Goal: Use online tool/utility: Utilize a website feature to perform a specific function

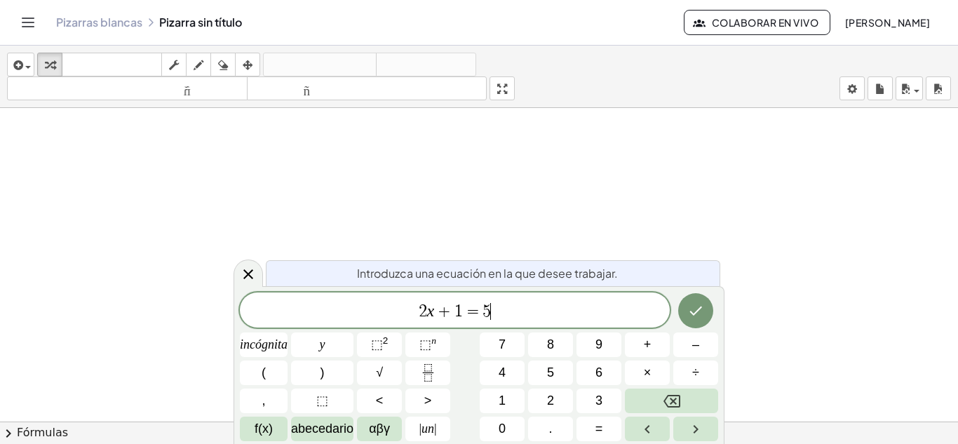
click at [527, 304] on span "2 x + 1 = 5 ​" at bounding box center [455, 312] width 430 height 20
click at [265, 369] on font "(" at bounding box center [264, 372] width 4 height 14
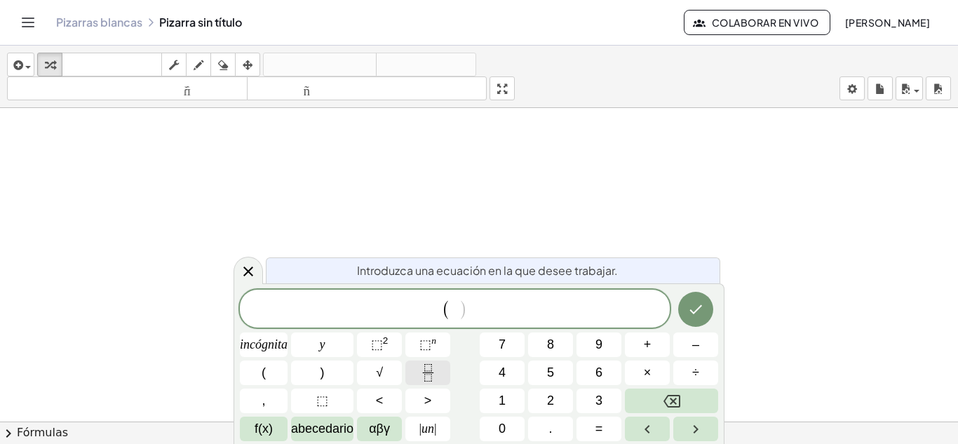
click at [424, 367] on icon "Fracción" at bounding box center [428, 373] width 18 height 18
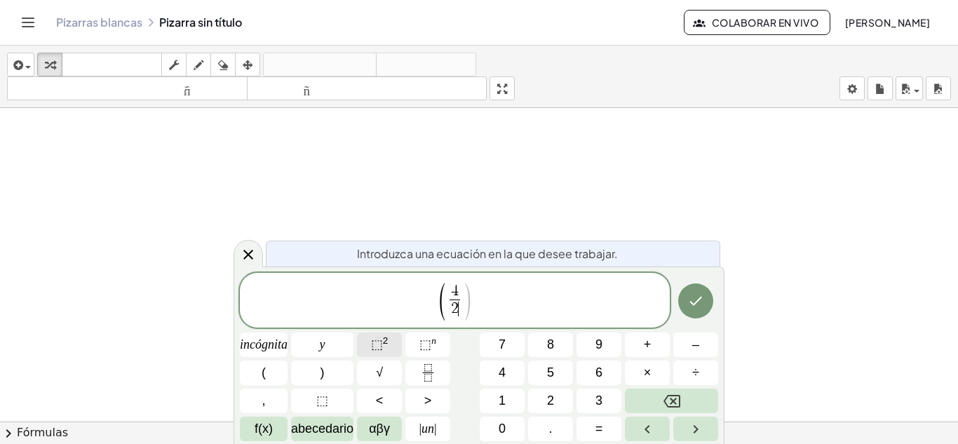
click at [381, 343] on font "⬚" at bounding box center [377, 344] width 12 height 14
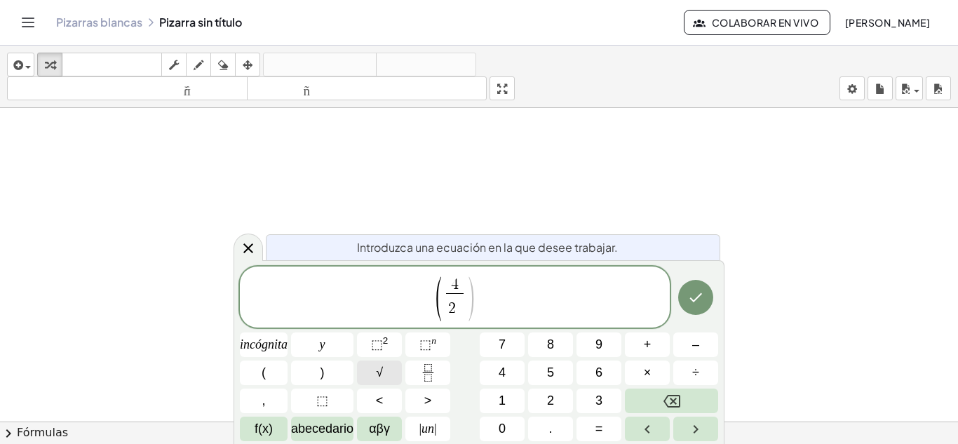
click at [392, 372] on button "√" at bounding box center [379, 372] width 45 height 25
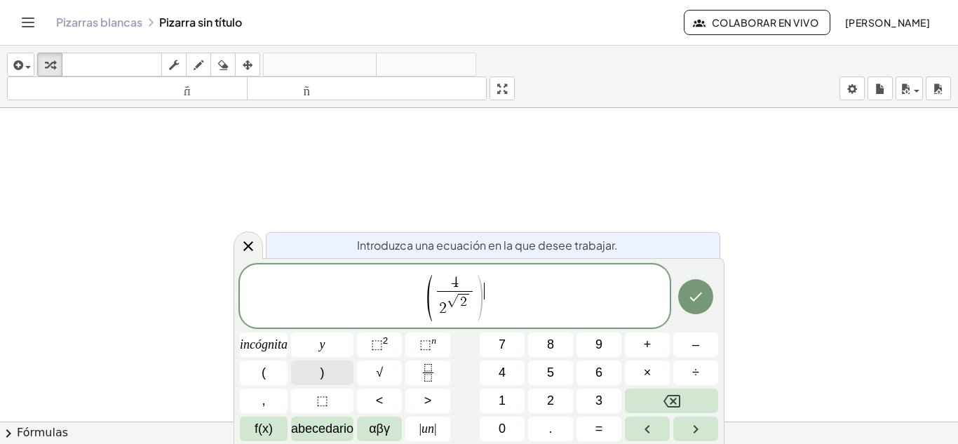
click at [318, 364] on button ")" at bounding box center [322, 372] width 62 height 25
click at [377, 346] on font "⬚" at bounding box center [377, 344] width 12 height 14
click at [384, 366] on button "√" at bounding box center [379, 372] width 45 height 25
click at [699, 286] on button "Hecho" at bounding box center [695, 296] width 35 height 35
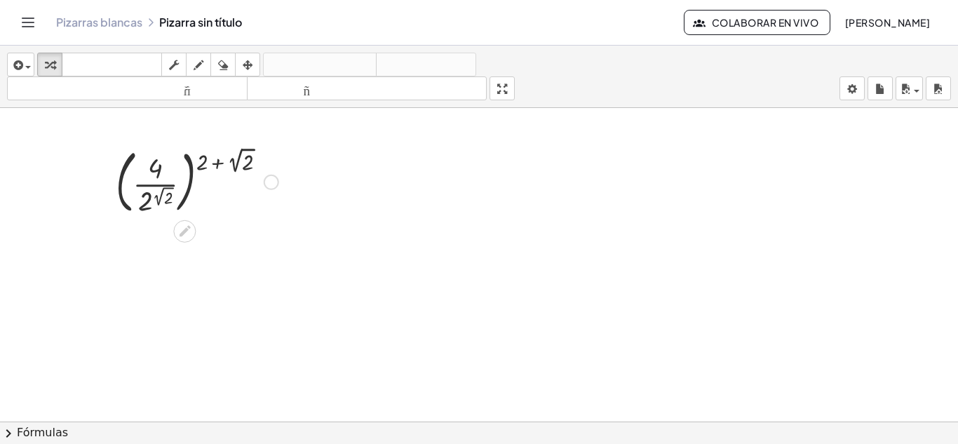
click at [157, 171] on div at bounding box center [197, 181] width 177 height 76
click at [165, 164] on div at bounding box center [197, 181] width 177 height 76
click at [158, 186] on div at bounding box center [197, 181] width 177 height 76
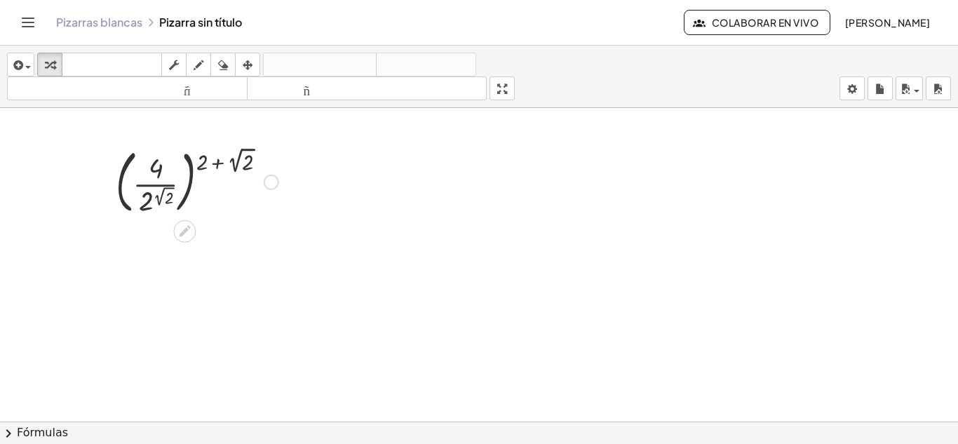
click at [158, 186] on div at bounding box center [197, 181] width 177 height 76
click at [201, 161] on div at bounding box center [197, 181] width 177 height 76
click at [217, 161] on div at bounding box center [197, 181] width 177 height 76
drag, startPoint x: 217, startPoint y: 161, endPoint x: 250, endPoint y: 160, distance: 32.3
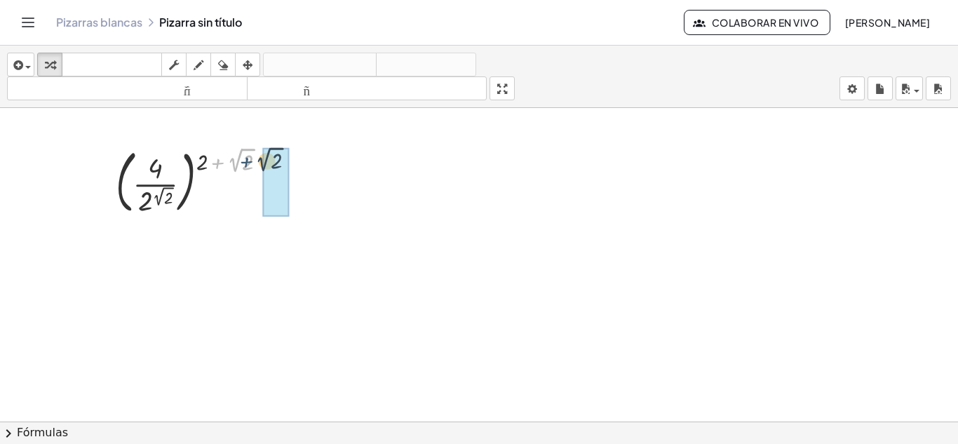
click at [250, 160] on div at bounding box center [197, 181] width 177 height 76
click at [151, 194] on div at bounding box center [197, 181] width 177 height 76
click at [125, 175] on div at bounding box center [197, 181] width 177 height 76
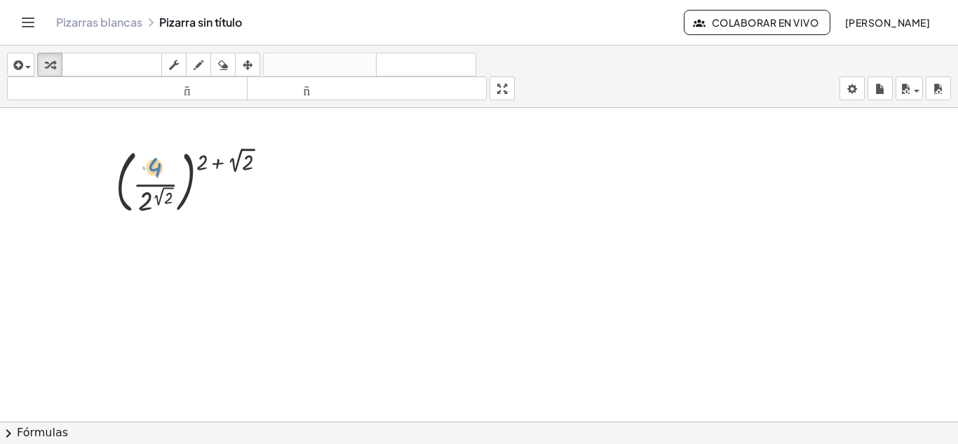
click at [156, 177] on div at bounding box center [197, 181] width 177 height 76
drag, startPoint x: 203, startPoint y: 162, endPoint x: 231, endPoint y: 187, distance: 37.8
click at [231, 187] on div at bounding box center [197, 181] width 177 height 76
click at [171, 203] on div at bounding box center [197, 181] width 177 height 76
click at [171, 203] on div at bounding box center [198, 181] width 210 height 76
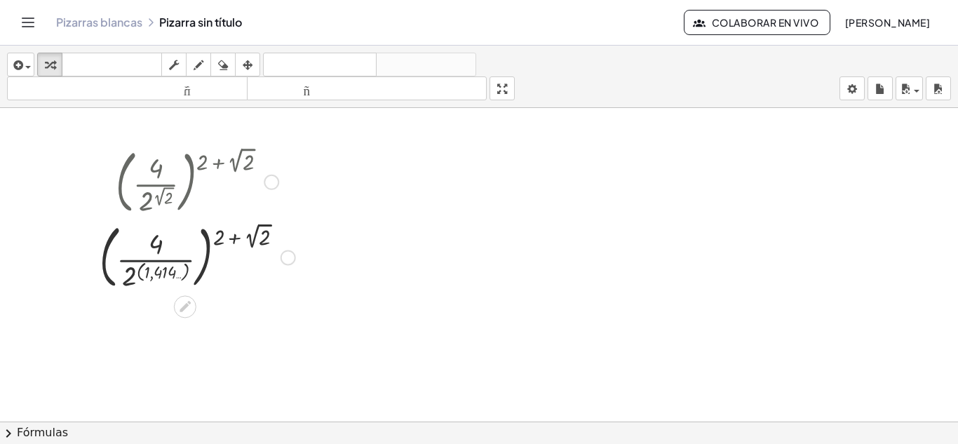
click at [156, 268] on div at bounding box center [198, 257] width 210 height 76
click at [160, 257] on div at bounding box center [198, 257] width 210 height 76
click at [157, 259] on div at bounding box center [198, 257] width 210 height 76
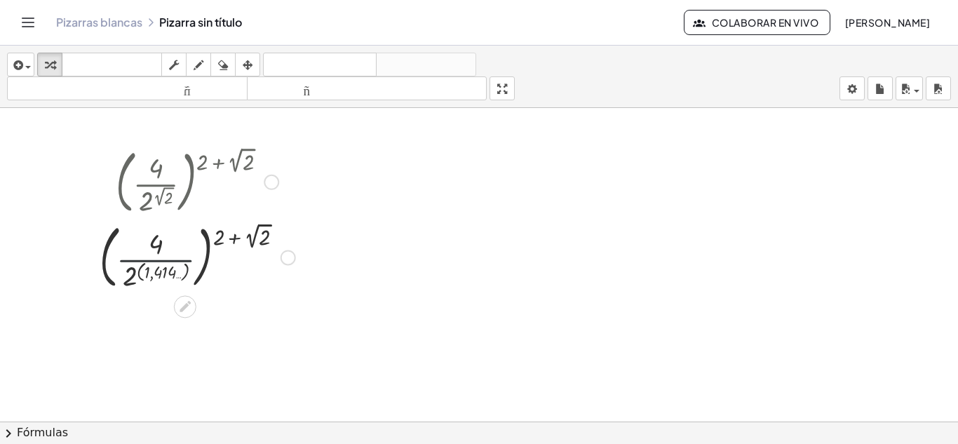
click at [157, 259] on div at bounding box center [198, 257] width 210 height 76
click at [255, 237] on div at bounding box center [198, 257] width 210 height 76
click at [255, 237] on div at bounding box center [197, 257] width 233 height 76
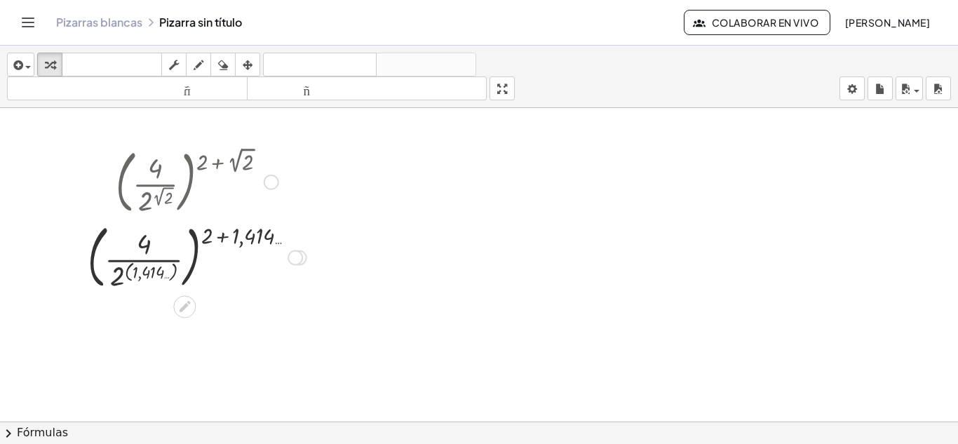
click at [222, 236] on div at bounding box center [197, 257] width 233 height 76
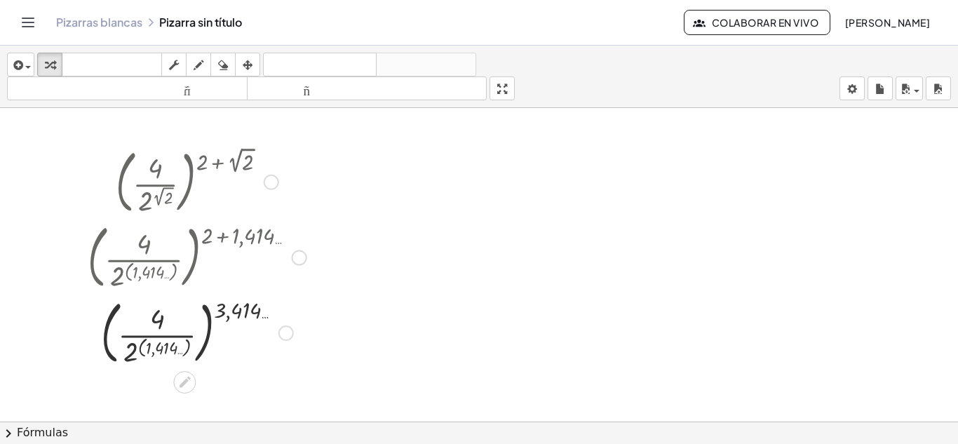
click at [161, 334] on div at bounding box center [197, 332] width 233 height 76
click at [158, 349] on div at bounding box center [197, 332] width 233 height 76
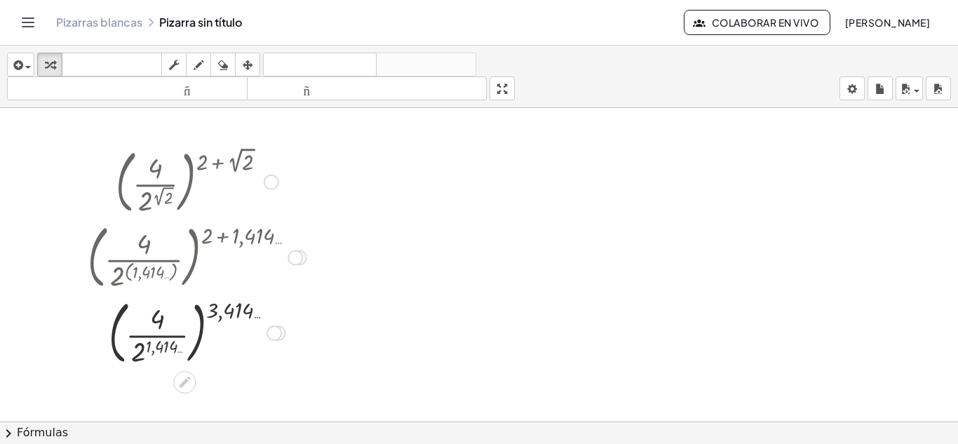
click at [158, 349] on div at bounding box center [197, 332] width 233 height 76
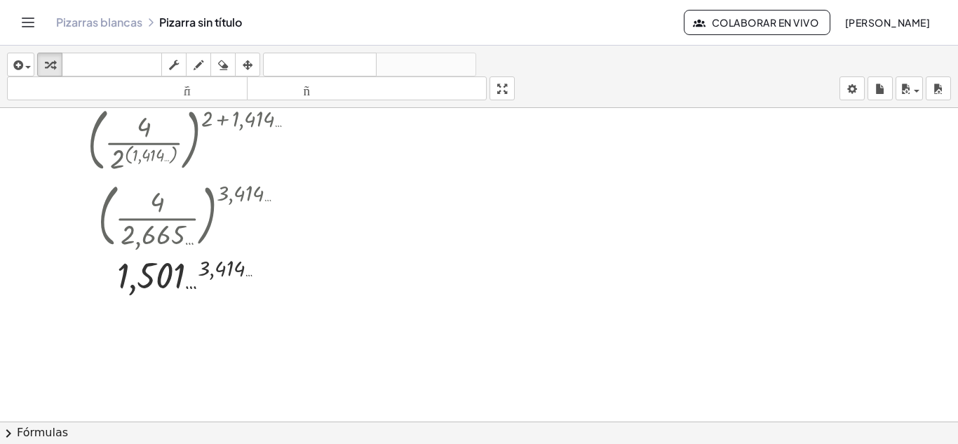
scroll to position [119, 0]
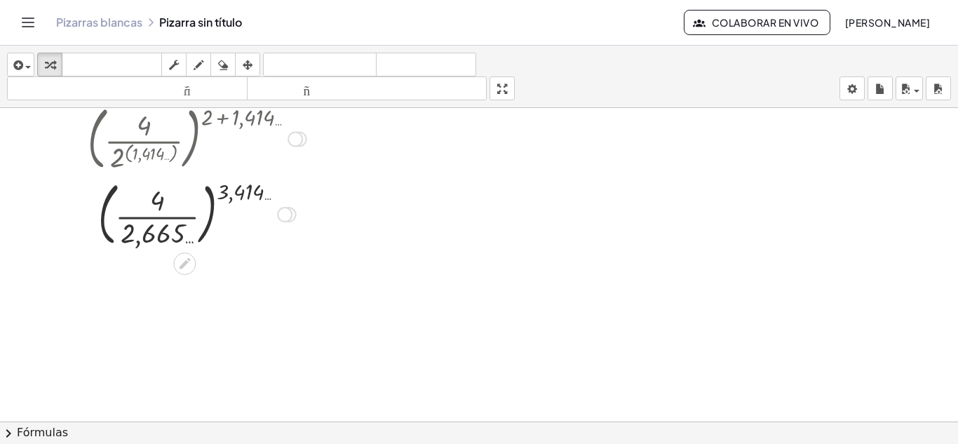
click at [174, 217] on div at bounding box center [197, 213] width 271 height 76
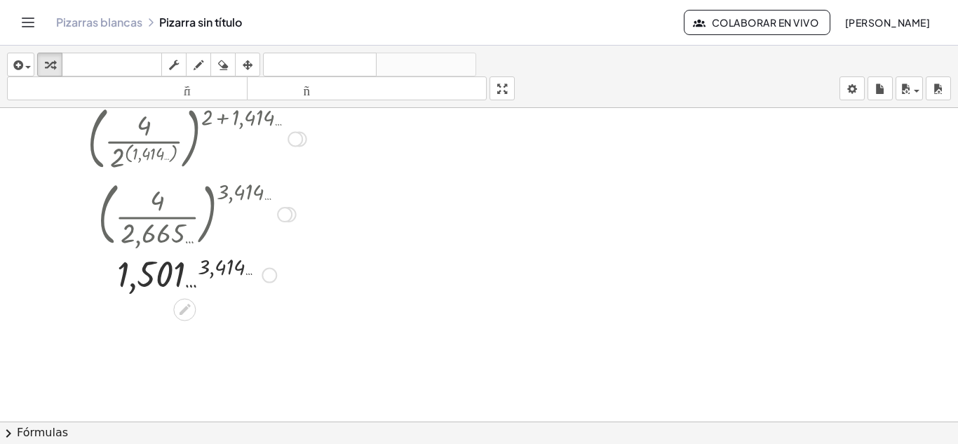
click at [178, 273] on div at bounding box center [197, 274] width 233 height 46
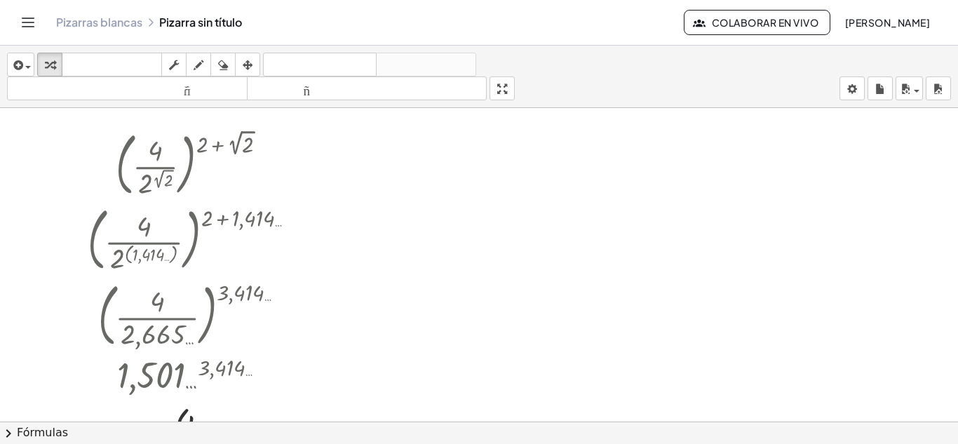
scroll to position [34, 0]
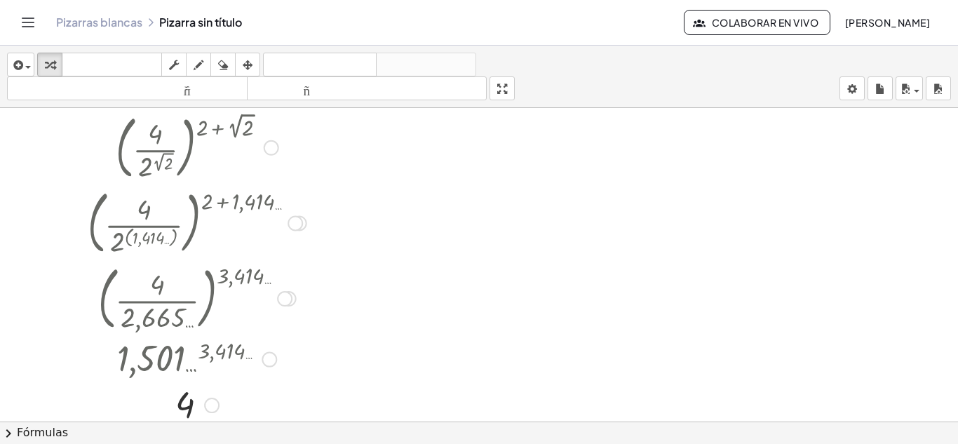
click at [242, 126] on div at bounding box center [197, 147] width 233 height 76
drag, startPoint x: 201, startPoint y: 130, endPoint x: 245, endPoint y: 130, distance: 44.2
click at [245, 130] on div at bounding box center [197, 147] width 233 height 76
click at [221, 208] on div at bounding box center [197, 222] width 233 height 76
click at [243, 65] on icon "button" at bounding box center [248, 65] width 10 height 17
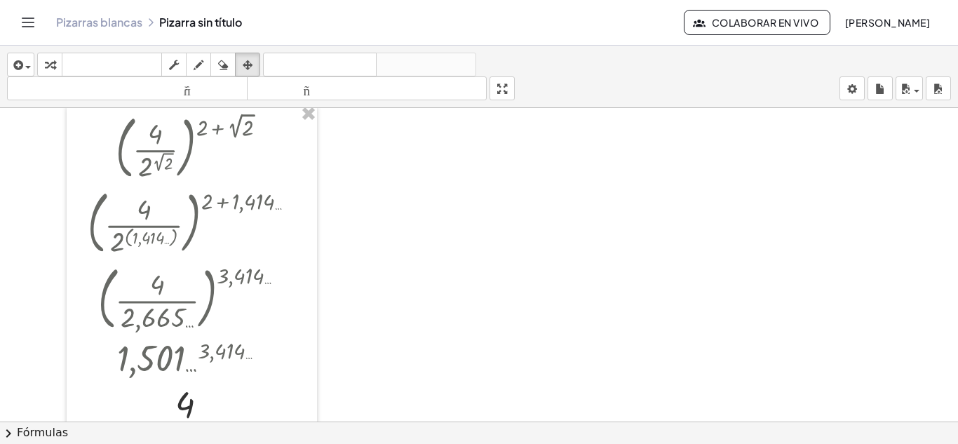
click at [435, 177] on div at bounding box center [479, 387] width 958 height 627
click at [449, 163] on div at bounding box center [479, 387] width 958 height 627
click at [50, 63] on icon "button" at bounding box center [50, 65] width 10 height 17
click at [244, 62] on icon "button" at bounding box center [248, 65] width 10 height 17
click at [24, 63] on span "button" at bounding box center [24, 67] width 3 height 10
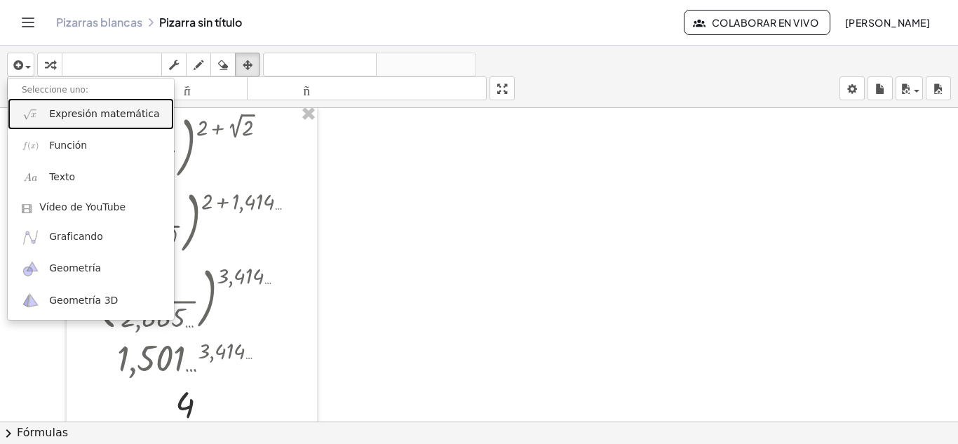
click at [72, 114] on font "Expresión matemática" at bounding box center [104, 113] width 110 height 11
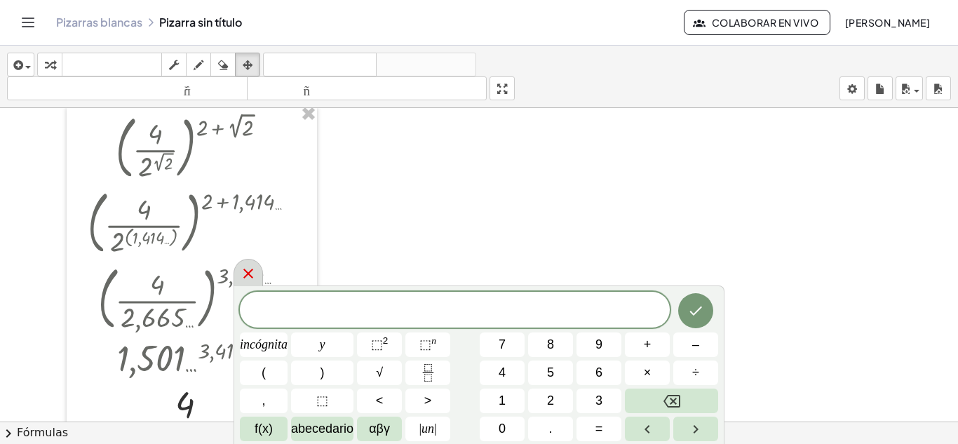
click at [251, 277] on icon at bounding box center [248, 274] width 10 height 10
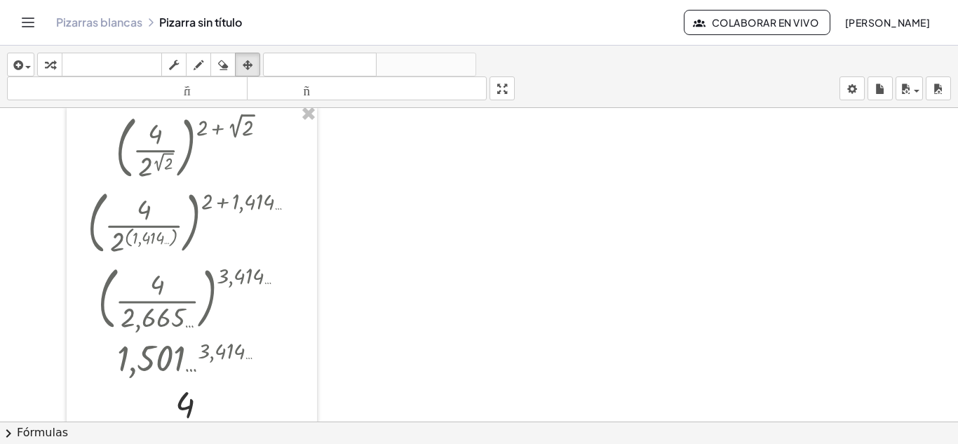
click at [482, 212] on div at bounding box center [479, 387] width 958 height 627
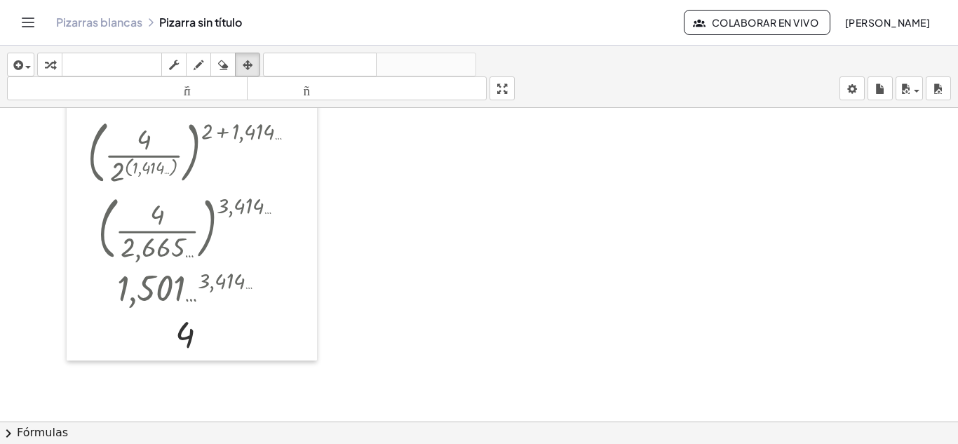
scroll to position [106, 0]
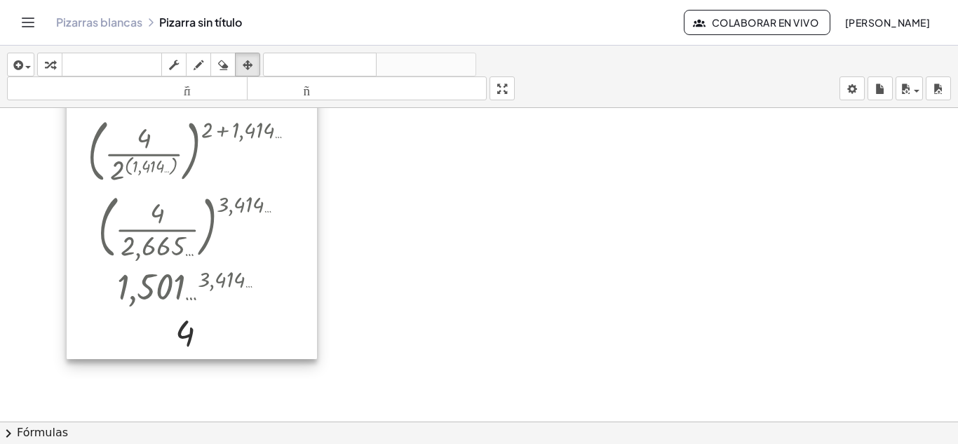
click at [280, 255] on div at bounding box center [192, 196] width 250 height 325
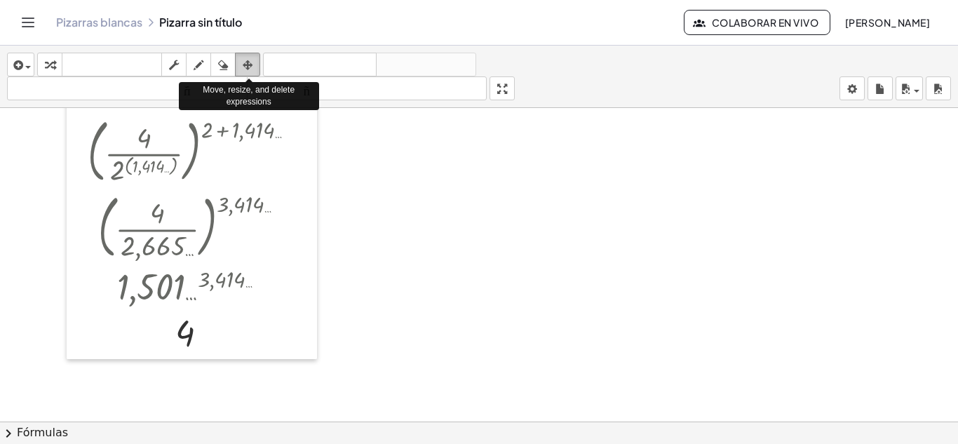
click at [245, 63] on icon "button" at bounding box center [248, 65] width 10 height 17
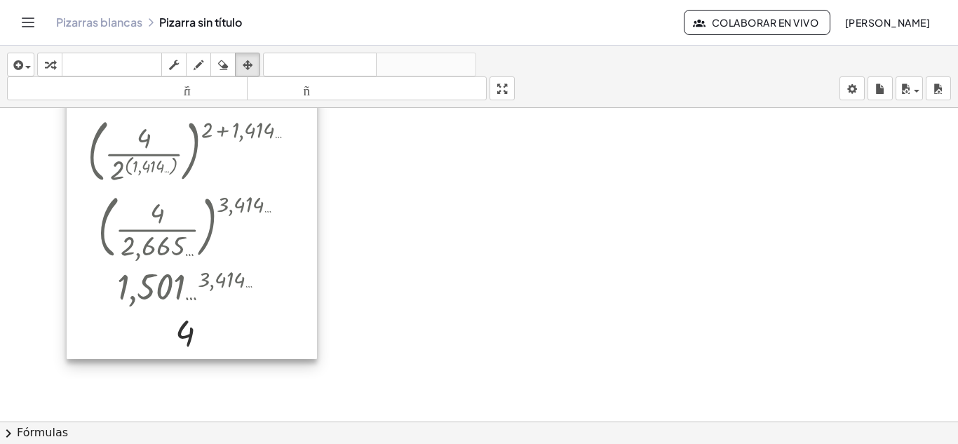
click at [309, 196] on div at bounding box center [192, 196] width 250 height 325
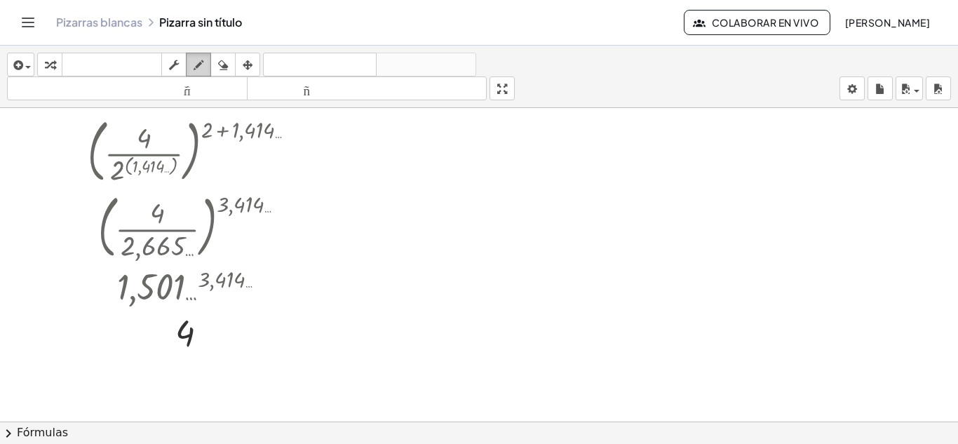
click at [196, 67] on icon "button" at bounding box center [199, 65] width 10 height 17
click at [195, 64] on icon "button" at bounding box center [199, 65] width 10 height 17
drag, startPoint x: 222, startPoint y: 130, endPoint x: 295, endPoint y: 205, distance: 105.6
click at [295, 205] on div at bounding box center [479, 315] width 958 height 627
drag, startPoint x: 355, startPoint y: 163, endPoint x: 391, endPoint y: 192, distance: 46.4
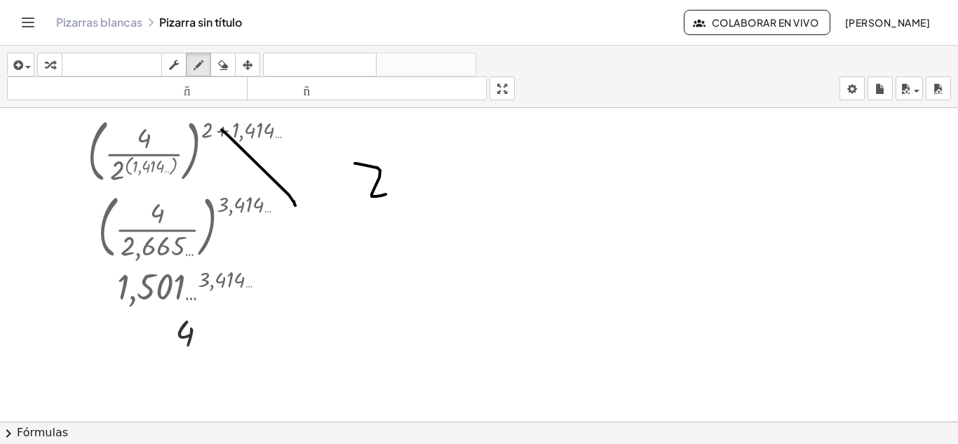
click at [391, 192] on div at bounding box center [479, 315] width 958 height 627
drag, startPoint x: 407, startPoint y: 180, endPoint x: 448, endPoint y: 175, distance: 41.7
click at [448, 175] on div at bounding box center [479, 315] width 958 height 627
drag, startPoint x: 419, startPoint y: 161, endPoint x: 433, endPoint y: 194, distance: 36.2
click at [433, 194] on div at bounding box center [479, 315] width 958 height 627
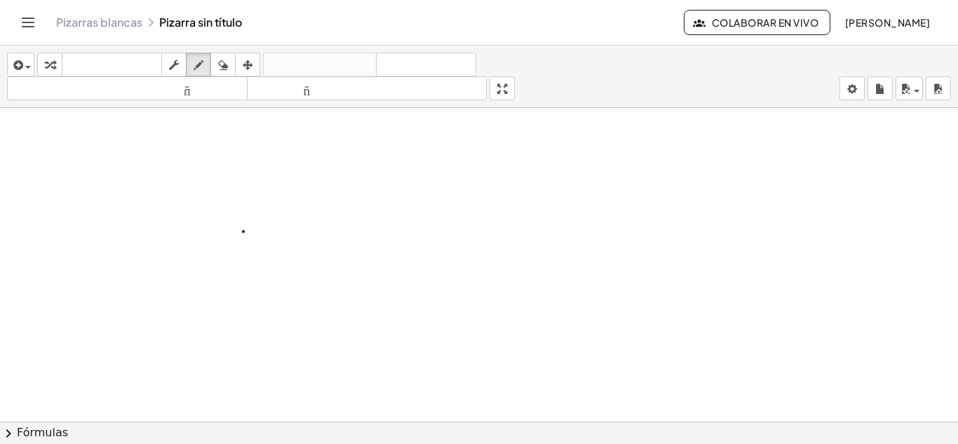
click at [243, 231] on div at bounding box center [479, 315] width 958 height 627
drag, startPoint x: 450, startPoint y: 180, endPoint x: 199, endPoint y: 64, distance: 276.4
click at [199, 64] on div "insertar Seleccione uno: Expresión matemática Función Texto Vídeo de YouTube Gr…" at bounding box center [479, 245] width 958 height 398
click at [199, 64] on icon "button" at bounding box center [199, 65] width 10 height 17
click at [275, 179] on div at bounding box center [479, 315] width 958 height 627
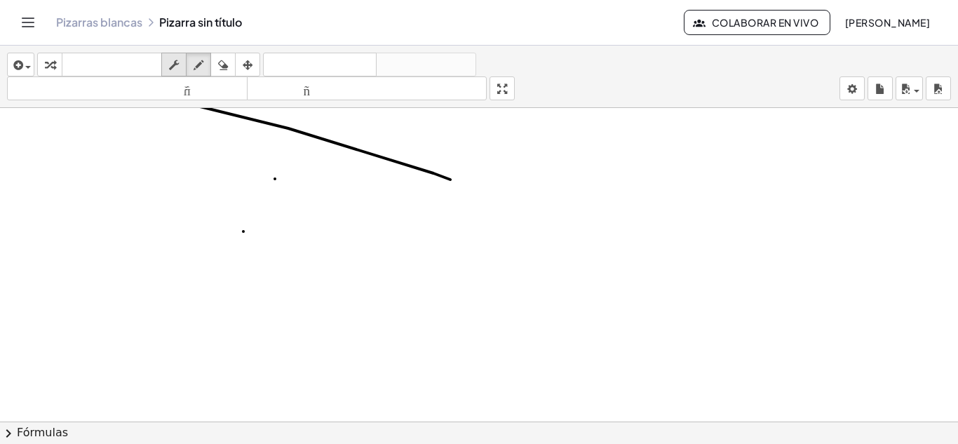
click at [177, 66] on icon "button" at bounding box center [174, 65] width 10 height 17
click at [53, 65] on icon "button" at bounding box center [50, 65] width 10 height 17
click at [48, 62] on icon "button" at bounding box center [50, 65] width 10 height 17
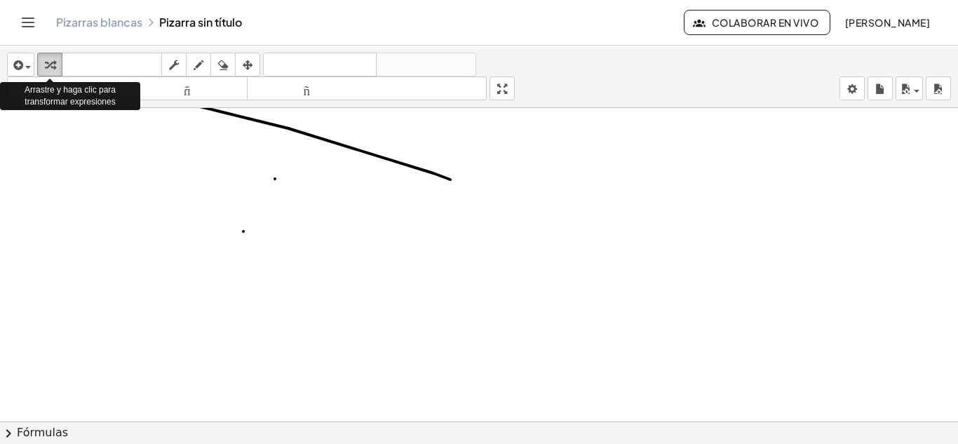
click at [49, 62] on icon "button" at bounding box center [50, 65] width 10 height 17
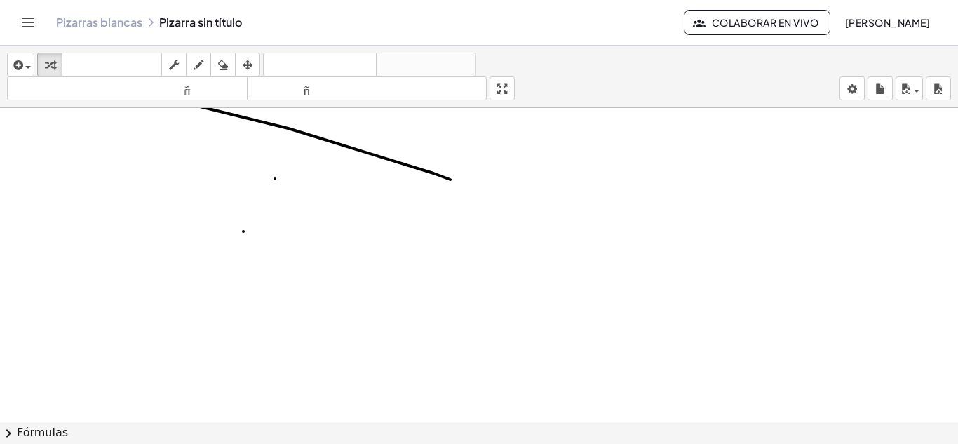
drag, startPoint x: 196, startPoint y: 125, endPoint x: 293, endPoint y: 184, distance: 113.7
click at [293, 184] on div "( · 4 · 2 ( 2 √ 2 ) ) ( + 2 + 2 √ 2 )" at bounding box center [479, 315] width 958 height 627
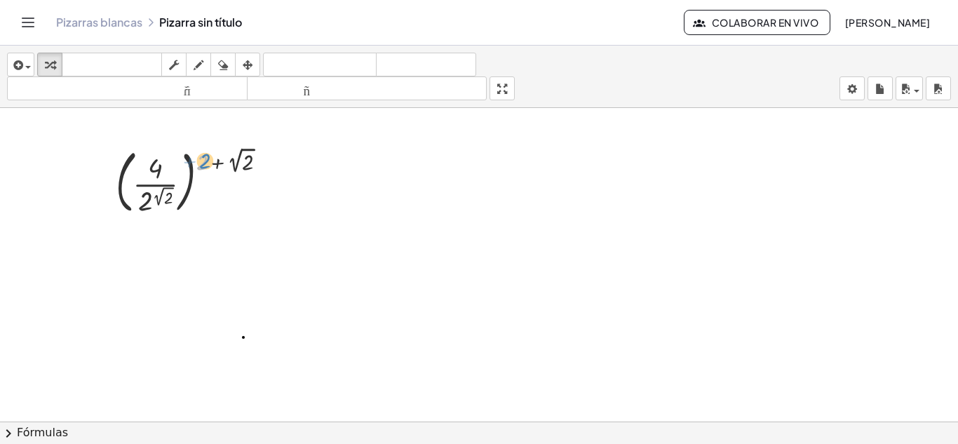
click at [210, 161] on div at bounding box center [197, 181] width 177 height 76
drag, startPoint x: 156, startPoint y: 187, endPoint x: 181, endPoint y: 161, distance: 35.7
click at [181, 161] on div at bounding box center [197, 181] width 177 height 76
drag, startPoint x: 154, startPoint y: 182, endPoint x: 259, endPoint y: 148, distance: 110.7
click at [259, 148] on div at bounding box center [197, 181] width 177 height 76
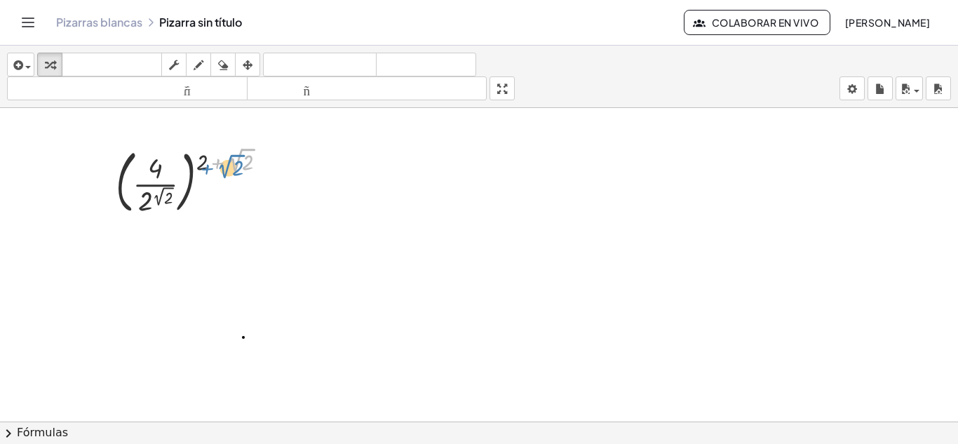
click at [210, 163] on div at bounding box center [197, 181] width 177 height 76
drag, startPoint x: 198, startPoint y: 161, endPoint x: 213, endPoint y: 162, distance: 15.4
click at [213, 162] on div at bounding box center [197, 181] width 177 height 76
drag, startPoint x: 219, startPoint y: 162, endPoint x: 228, endPoint y: 160, distance: 8.7
click at [228, 160] on div at bounding box center [197, 181] width 177 height 76
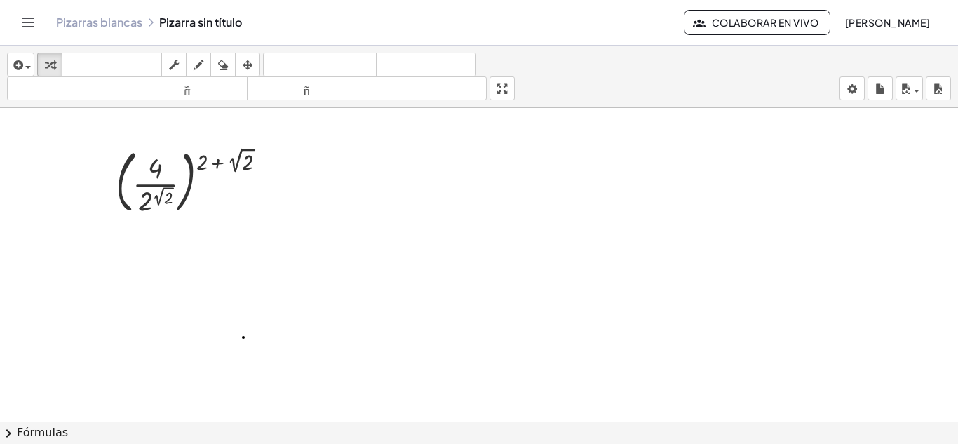
click at [264, 286] on div at bounding box center [479, 421] width 958 height 627
click at [148, 179] on div at bounding box center [197, 181] width 177 height 76
click at [154, 184] on div at bounding box center [197, 181] width 177 height 76
click at [158, 198] on div at bounding box center [197, 181] width 177 height 76
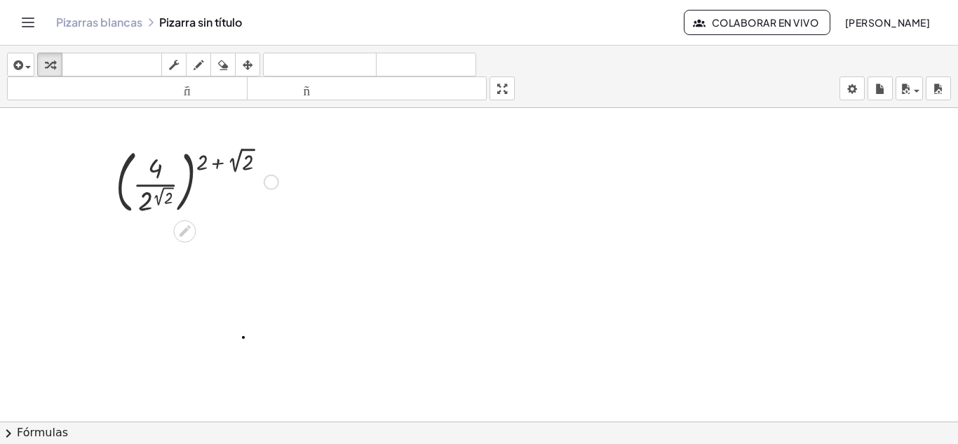
click at [158, 198] on div at bounding box center [197, 181] width 177 height 76
click at [222, 161] on div at bounding box center [197, 181] width 177 height 76
click at [217, 162] on div at bounding box center [197, 181] width 177 height 76
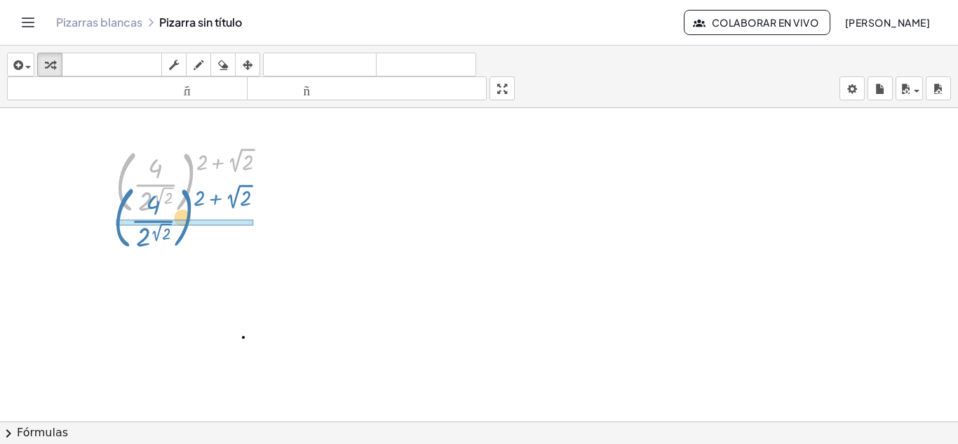
drag, startPoint x: 118, startPoint y: 175, endPoint x: 115, endPoint y: 214, distance: 38.7
click at [115, 214] on div "( · 4 · 2 ( 2 √ 2 ) ) ( + 2 + 2 √ 2 ) ( · 4 · 2 ( 2 √ 2 ) ) ( + 2 + 2 √ 2 )" at bounding box center [192, 181] width 194 height 83
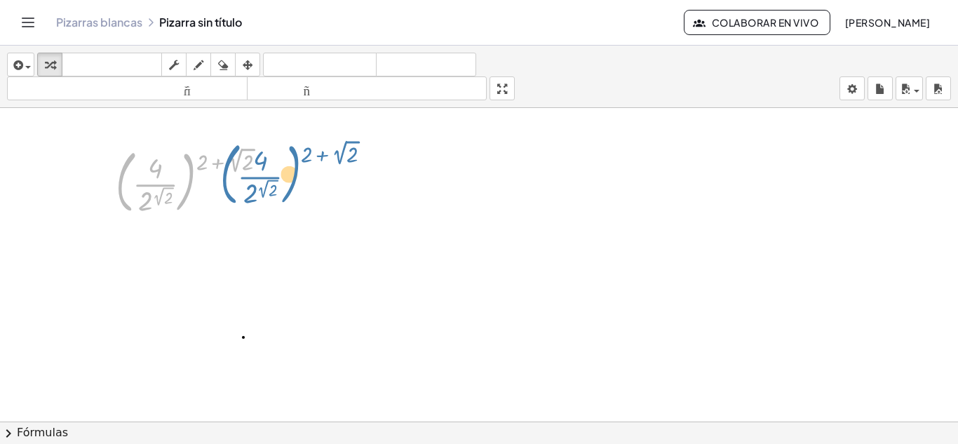
drag, startPoint x: 191, startPoint y: 183, endPoint x: 232, endPoint y: 192, distance: 41.7
click at [232, 192] on div at bounding box center [197, 181] width 177 height 76
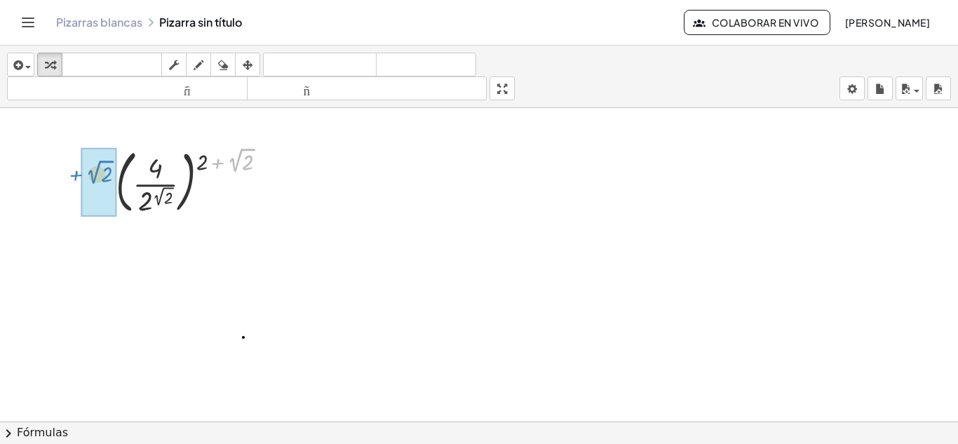
drag, startPoint x: 217, startPoint y: 163, endPoint x: 73, endPoint y: 163, distance: 144.5
click at [73, 163] on div "+ 2 √ 2 ( · 4 · 2 ( 2 √ 2 ) ) ( + 2 + 2 √ 2 )" at bounding box center [479, 421] width 958 height 627
click at [269, 182] on div at bounding box center [271, 182] width 15 height 15
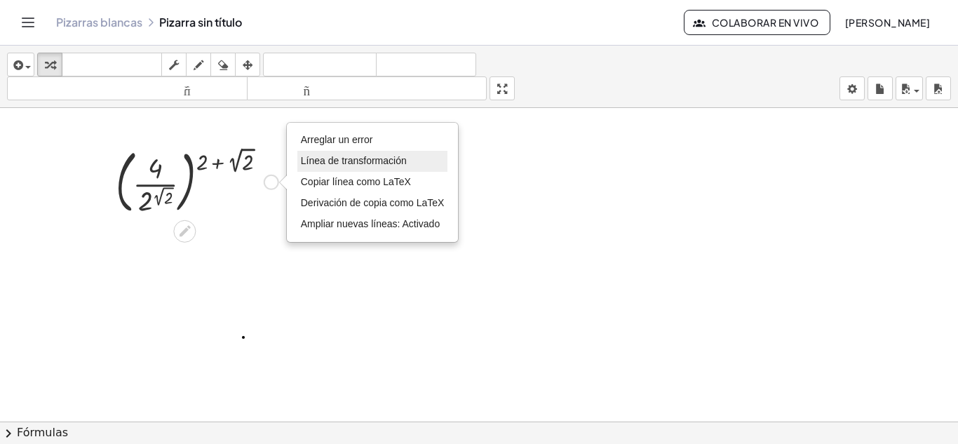
click at [333, 161] on font "Línea de transformación" at bounding box center [354, 160] width 106 height 11
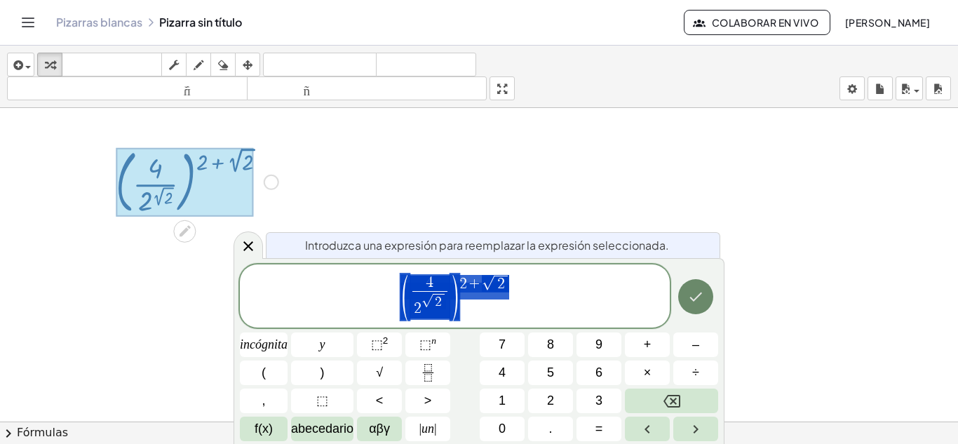
click at [691, 294] on icon "Hecho" at bounding box center [695, 296] width 17 height 17
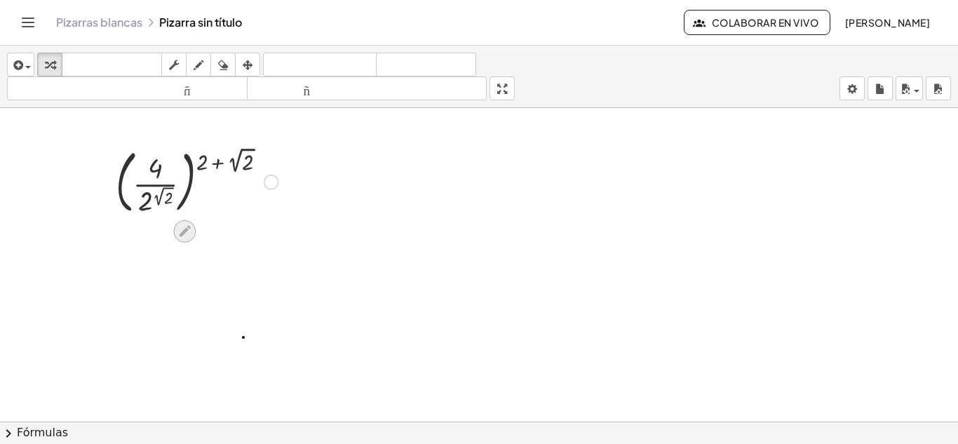
click at [184, 232] on icon at bounding box center [185, 231] width 11 height 11
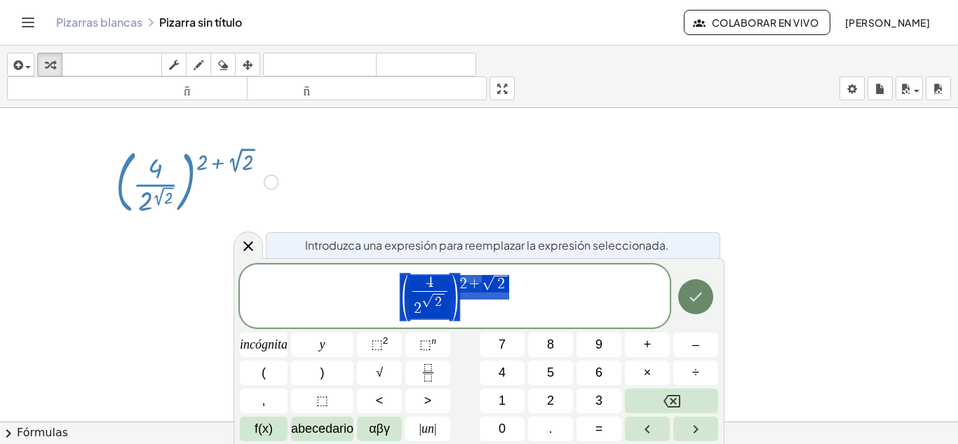
click at [700, 298] on icon "Hecho" at bounding box center [695, 296] width 17 height 17
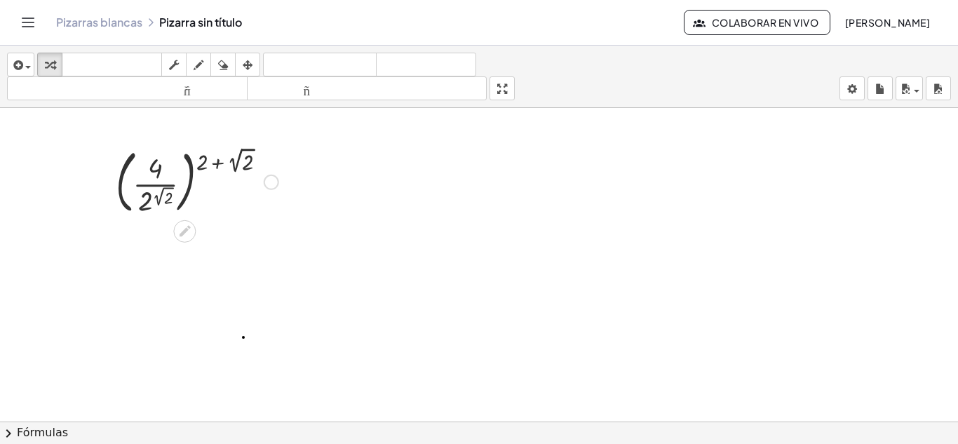
click at [272, 177] on div at bounding box center [271, 182] width 15 height 15
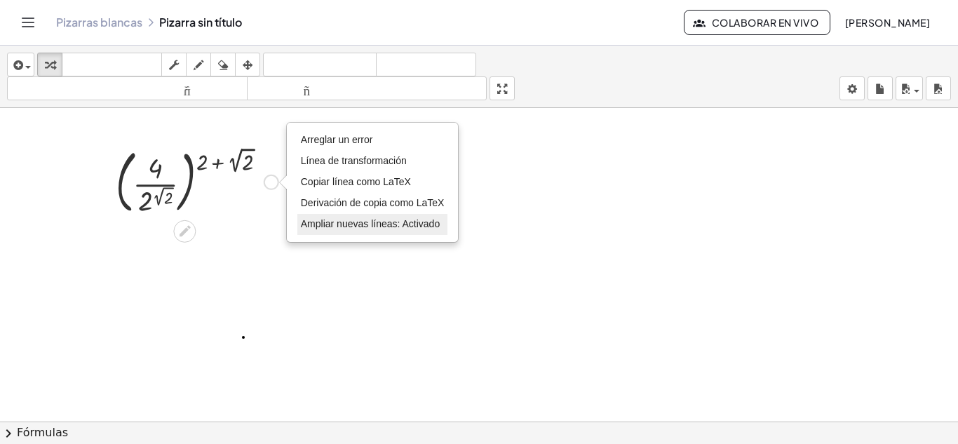
click at [338, 231] on li "Ampliar nuevas líneas: Activado" at bounding box center [372, 224] width 151 height 21
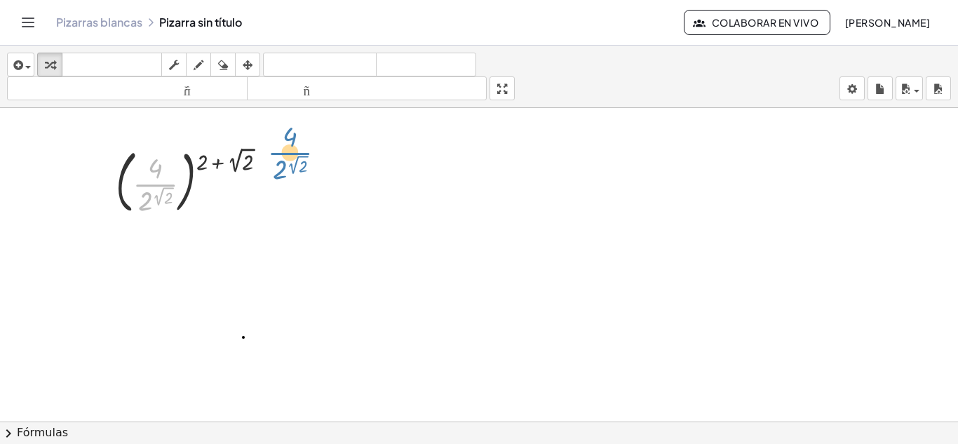
drag, startPoint x: 161, startPoint y: 183, endPoint x: 279, endPoint y: 149, distance: 122.7
click at [279, 149] on div at bounding box center [197, 181] width 177 height 76
drag, startPoint x: 208, startPoint y: 164, endPoint x: 222, endPoint y: 161, distance: 15.0
click at [222, 161] on div at bounding box center [197, 181] width 177 height 76
drag, startPoint x: 215, startPoint y: 161, endPoint x: 262, endPoint y: 163, distance: 47.0
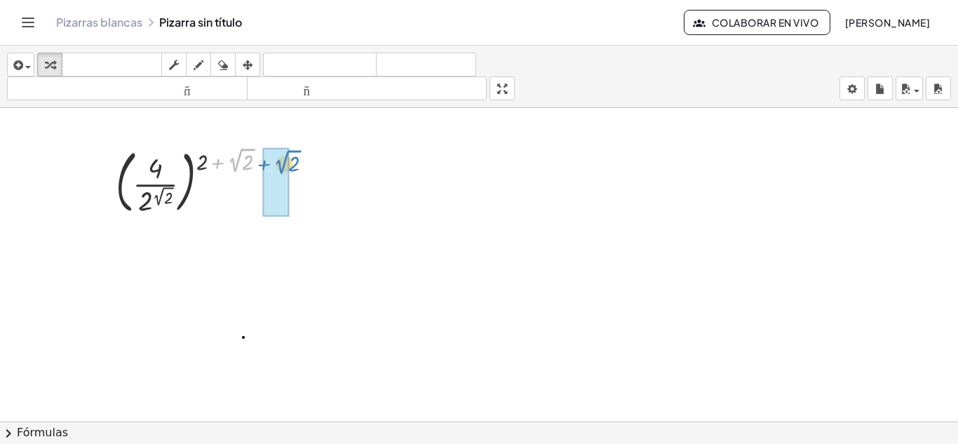
click at [262, 163] on div at bounding box center [197, 181] width 177 height 76
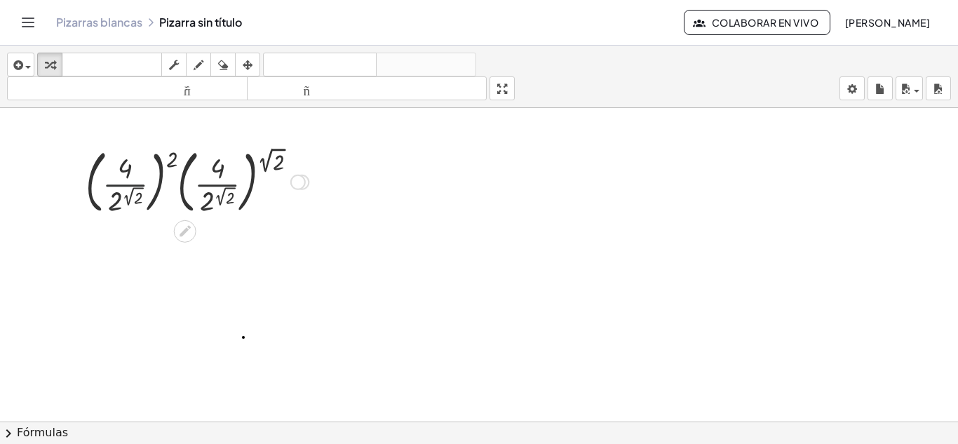
click at [137, 184] on div at bounding box center [197, 181] width 237 height 76
click at [173, 161] on div at bounding box center [197, 181] width 237 height 76
click at [160, 173] on div at bounding box center [197, 181] width 237 height 76
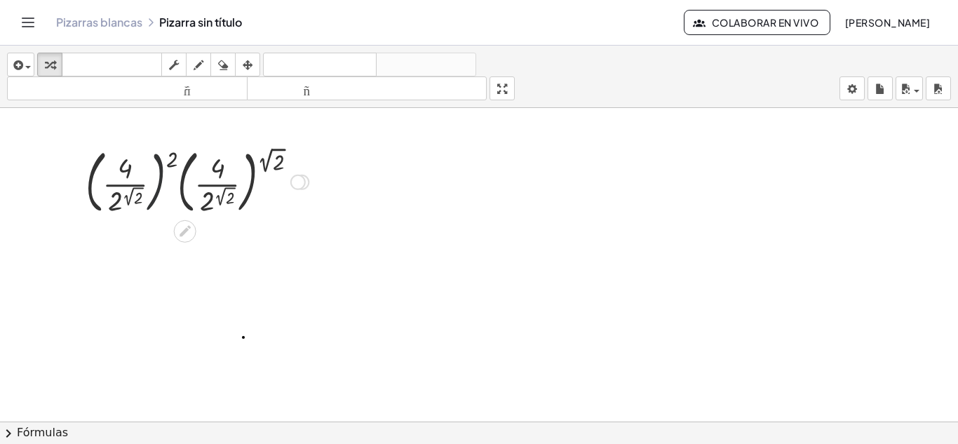
click at [160, 173] on div at bounding box center [197, 181] width 237 height 76
click at [256, 177] on div at bounding box center [197, 181] width 237 height 76
click at [226, 182] on div at bounding box center [197, 181] width 237 height 76
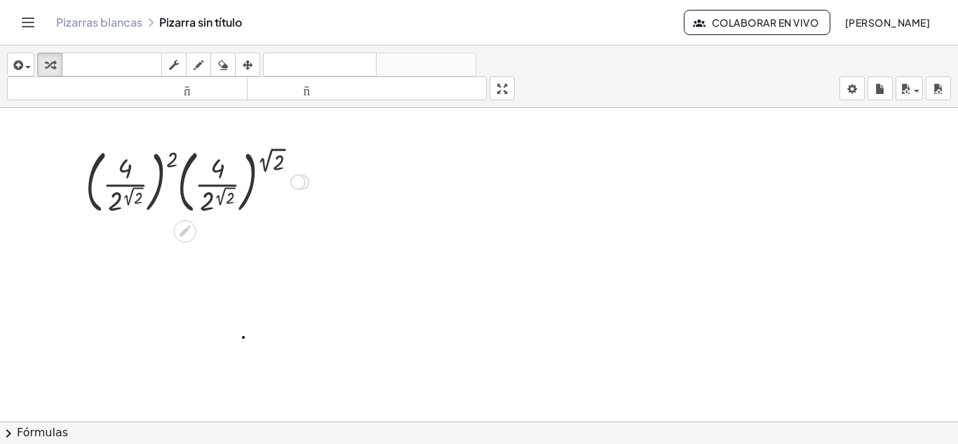
click at [266, 160] on div at bounding box center [197, 181] width 237 height 76
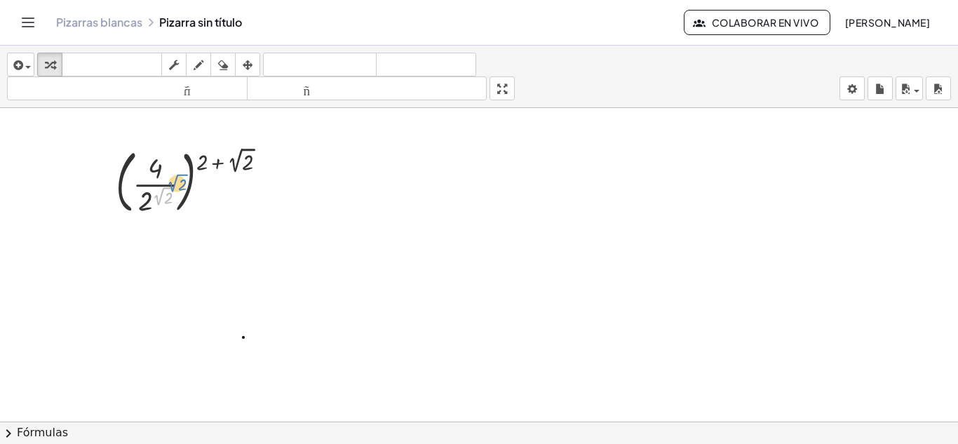
click at [158, 197] on div at bounding box center [197, 181] width 177 height 76
drag, startPoint x: 144, startPoint y: 199, endPoint x: 173, endPoint y: 186, distance: 31.1
click at [173, 186] on div at bounding box center [197, 181] width 177 height 76
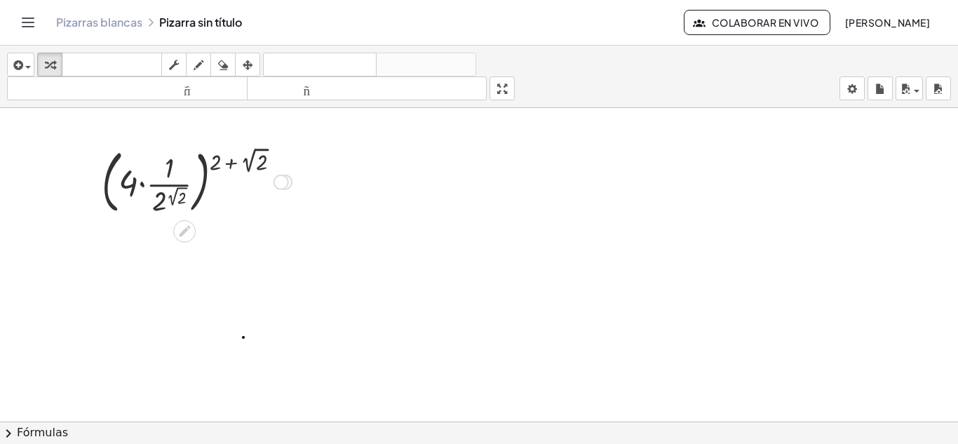
click at [143, 184] on div at bounding box center [197, 181] width 204 height 76
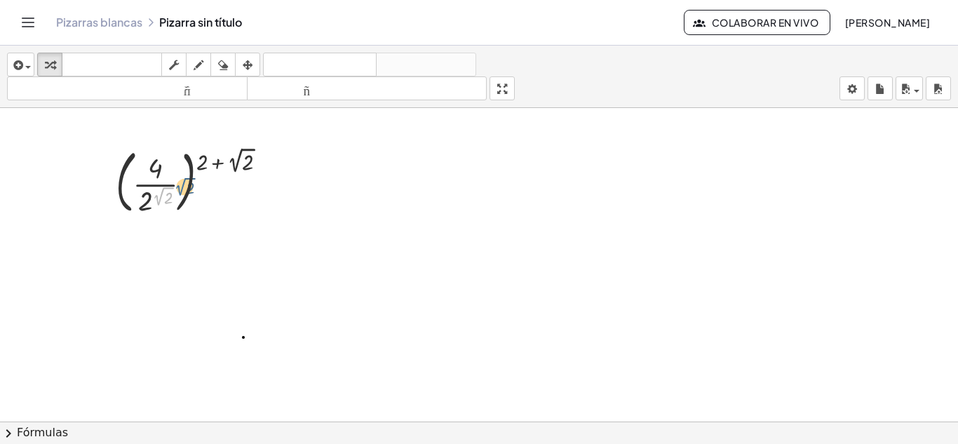
drag, startPoint x: 154, startPoint y: 196, endPoint x: 175, endPoint y: 186, distance: 24.1
click at [175, 186] on div at bounding box center [197, 181] width 177 height 76
drag, startPoint x: 150, startPoint y: 197, endPoint x: 186, endPoint y: 167, distance: 46.8
click at [186, 167] on div at bounding box center [197, 181] width 177 height 76
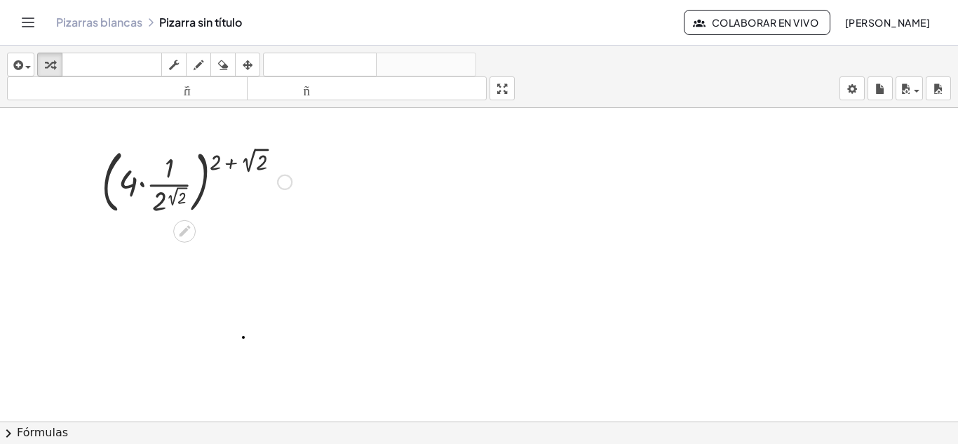
click at [165, 180] on div at bounding box center [197, 181] width 204 height 76
click at [142, 184] on div at bounding box center [197, 181] width 204 height 76
click at [142, 184] on div at bounding box center [197, 181] width 177 height 76
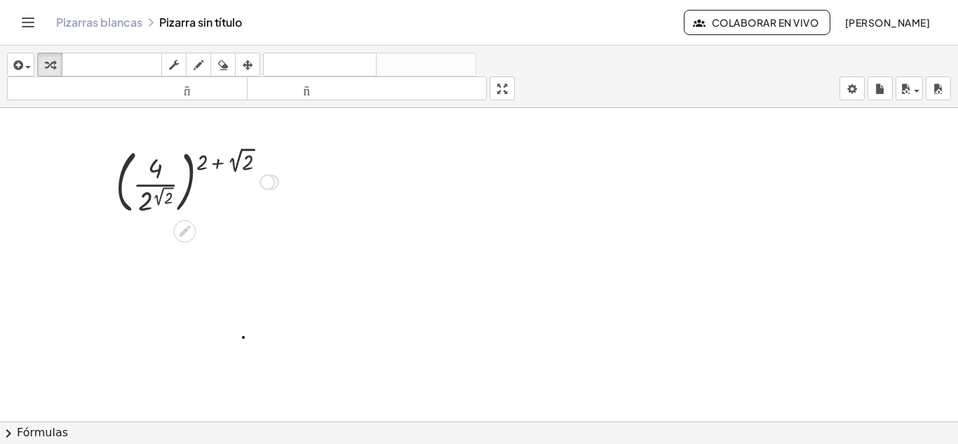
click at [149, 182] on div at bounding box center [197, 181] width 177 height 76
click at [160, 167] on div at bounding box center [197, 181] width 177 height 76
drag, startPoint x: 160, startPoint y: 175, endPoint x: 193, endPoint y: 191, distance: 37.0
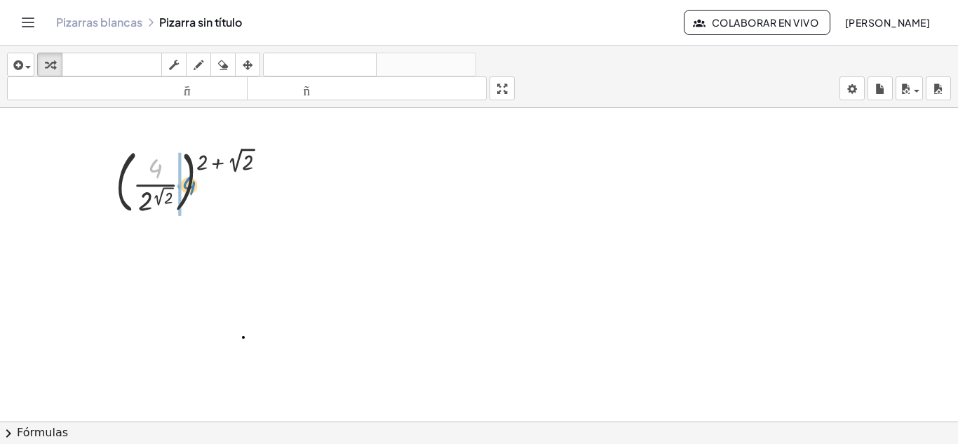
click at [193, 191] on div at bounding box center [197, 181] width 177 height 76
click at [189, 180] on div at bounding box center [197, 181] width 177 height 76
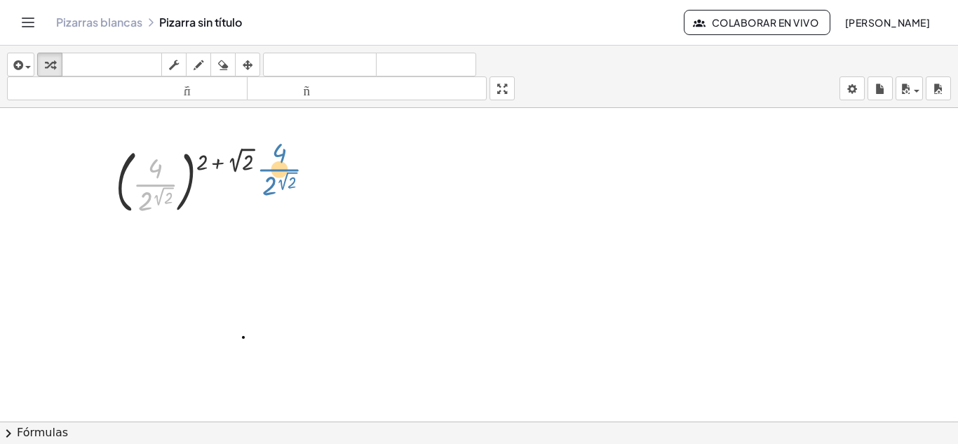
drag, startPoint x: 153, startPoint y: 185, endPoint x: 266, endPoint y: 162, distance: 115.2
click at [266, 162] on div at bounding box center [197, 181] width 177 height 76
drag, startPoint x: 154, startPoint y: 196, endPoint x: 114, endPoint y: 178, distance: 43.9
click at [114, 178] on div "( · 4 · 2 ( 2 √ 2 ) ) ( + 2 + 2 √ 2 ) ( · 4 · · 1 · 2 ( 2 √ 2 ) ) ( + 2 + 2 √ 2…" at bounding box center [192, 181] width 194 height 83
drag, startPoint x: 147, startPoint y: 195, endPoint x: 125, endPoint y: 160, distance: 41.6
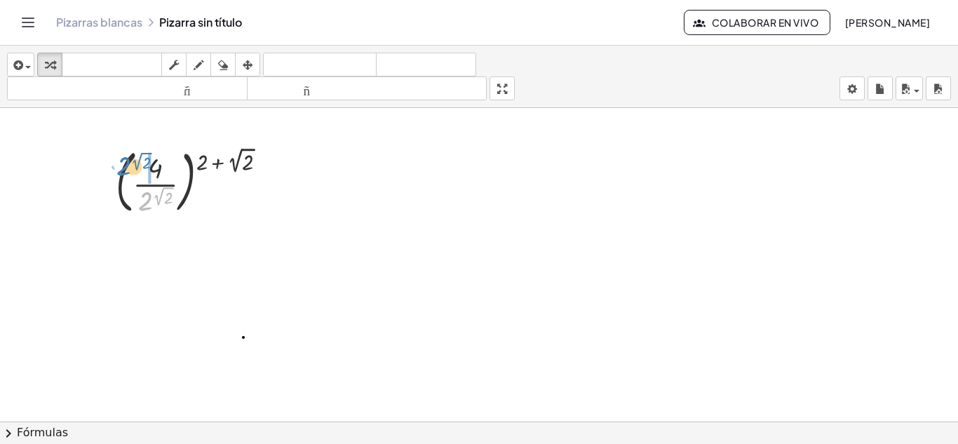
click at [125, 160] on div at bounding box center [197, 181] width 177 height 76
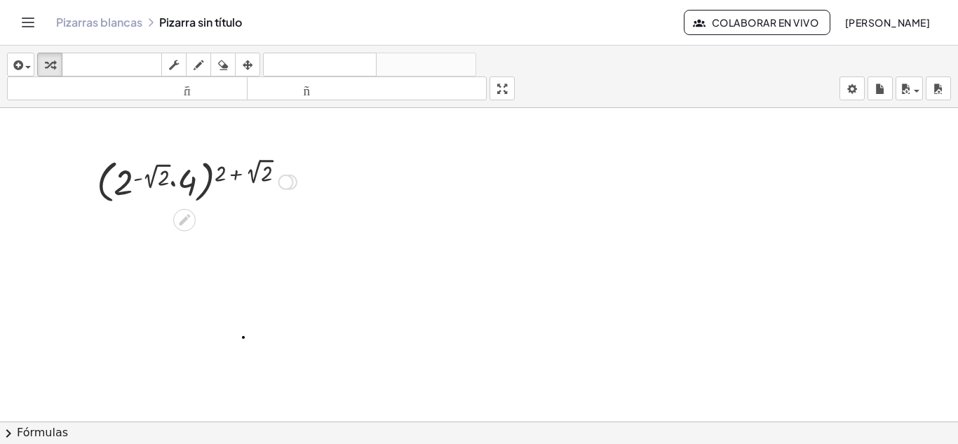
click at [139, 177] on div at bounding box center [197, 180] width 214 height 53
click at [171, 183] on div at bounding box center [197, 180] width 214 height 53
click at [139, 180] on div at bounding box center [197, 180] width 214 height 53
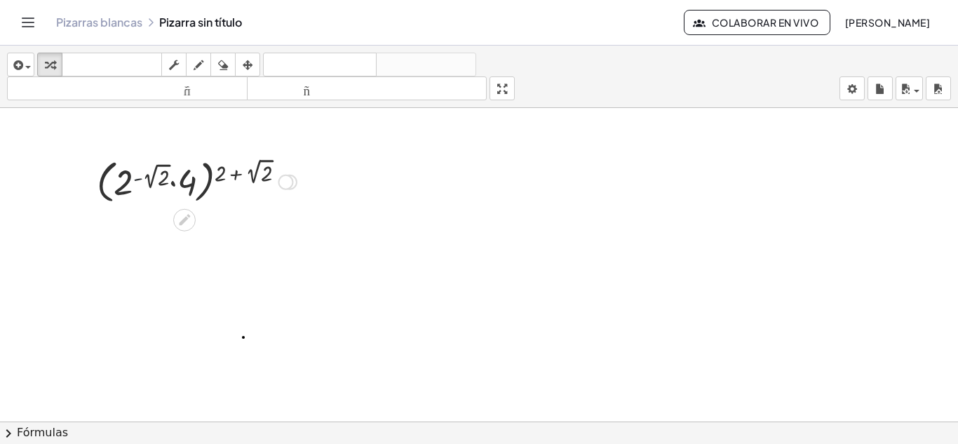
click at [139, 180] on div at bounding box center [197, 180] width 214 height 53
click at [154, 176] on div at bounding box center [197, 180] width 214 height 53
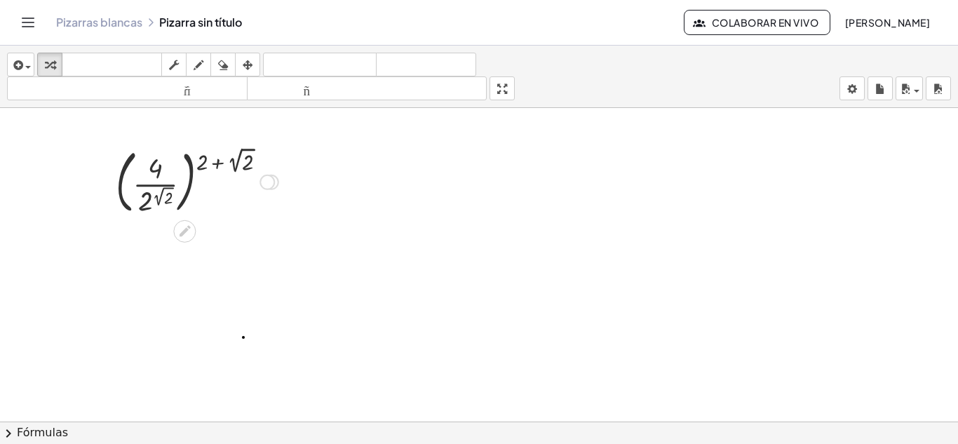
click at [153, 165] on div at bounding box center [197, 181] width 177 height 76
drag, startPoint x: 158, startPoint y: 169, endPoint x: 173, endPoint y: 168, distance: 14.1
click at [173, 168] on div at bounding box center [197, 181] width 177 height 76
click at [158, 168] on div at bounding box center [197, 181] width 177 height 76
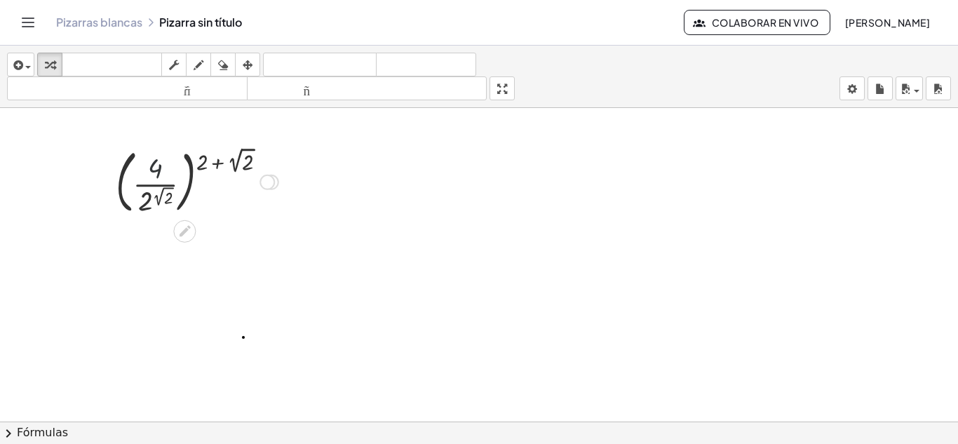
click at [158, 168] on div at bounding box center [197, 181] width 177 height 76
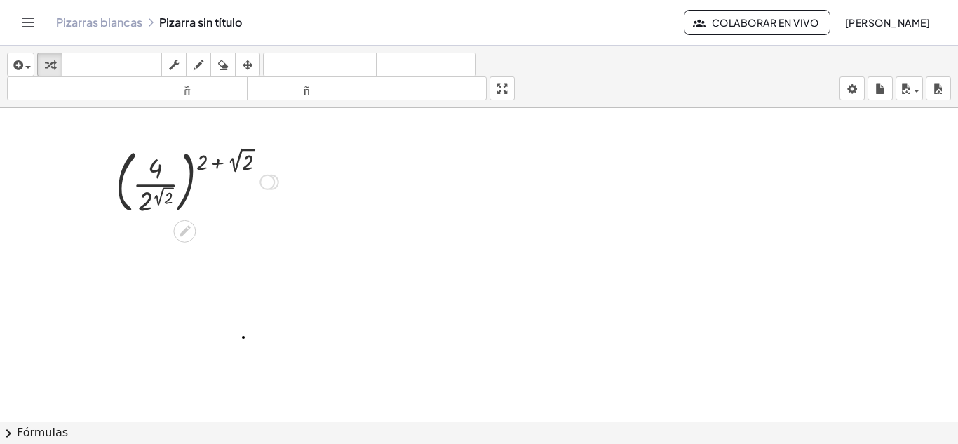
click at [154, 173] on div at bounding box center [197, 181] width 177 height 76
click at [160, 168] on div at bounding box center [197, 181] width 177 height 76
drag, startPoint x: 160, startPoint y: 168, endPoint x: 126, endPoint y: 170, distance: 33.7
click at [126, 170] on div at bounding box center [197, 181] width 177 height 76
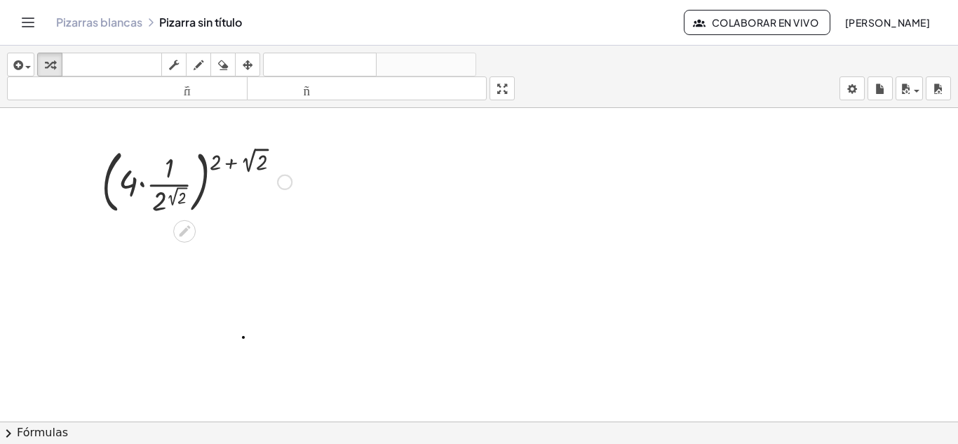
click at [142, 182] on div at bounding box center [197, 181] width 204 height 76
click at [142, 182] on div at bounding box center [197, 181] width 177 height 76
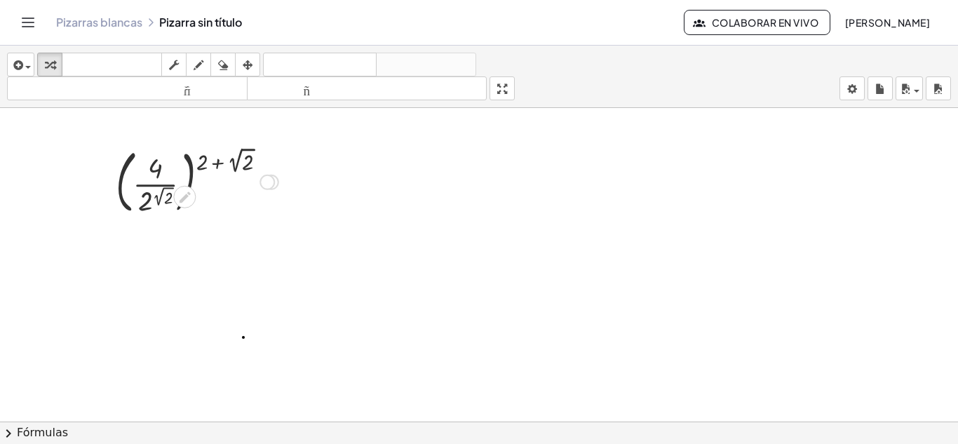
click at [157, 171] on div at bounding box center [197, 181] width 177 height 76
drag, startPoint x: 157, startPoint y: 171, endPoint x: 128, endPoint y: 203, distance: 42.7
click at [128, 203] on div at bounding box center [197, 181] width 177 height 76
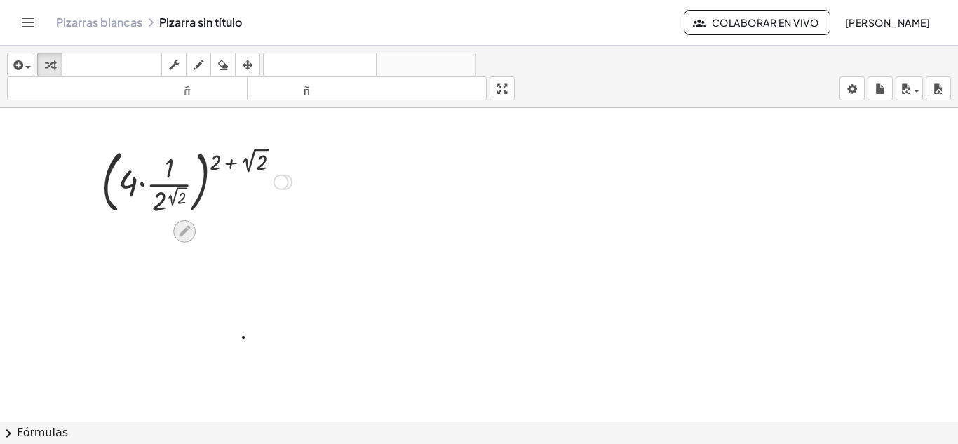
click at [184, 229] on icon at bounding box center [184, 231] width 11 height 11
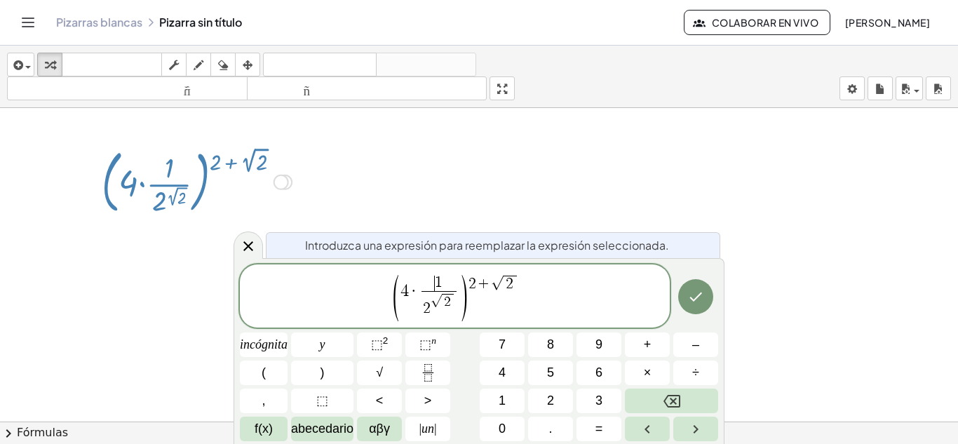
click at [420, 291] on span "​ 1 2 √ 2 ​" at bounding box center [438, 297] width 41 height 43
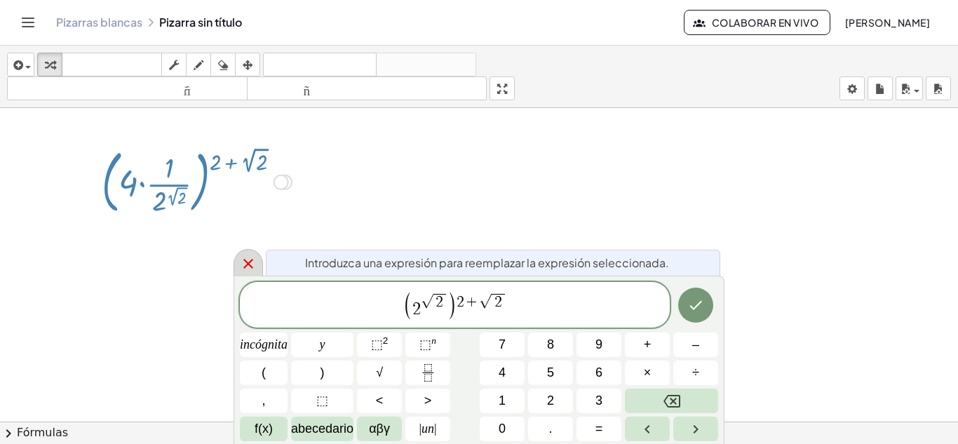
click at [252, 260] on icon at bounding box center [248, 264] width 10 height 10
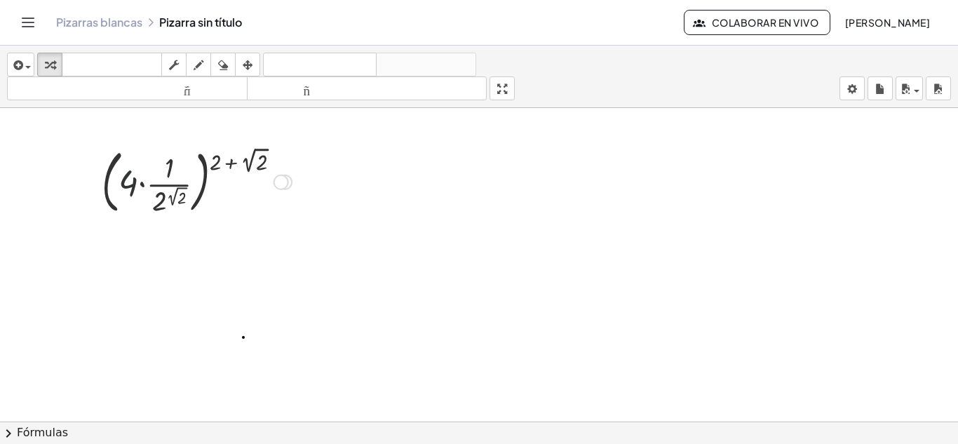
click at [135, 187] on div at bounding box center [197, 181] width 204 height 76
click at [140, 185] on div at bounding box center [197, 181] width 204 height 76
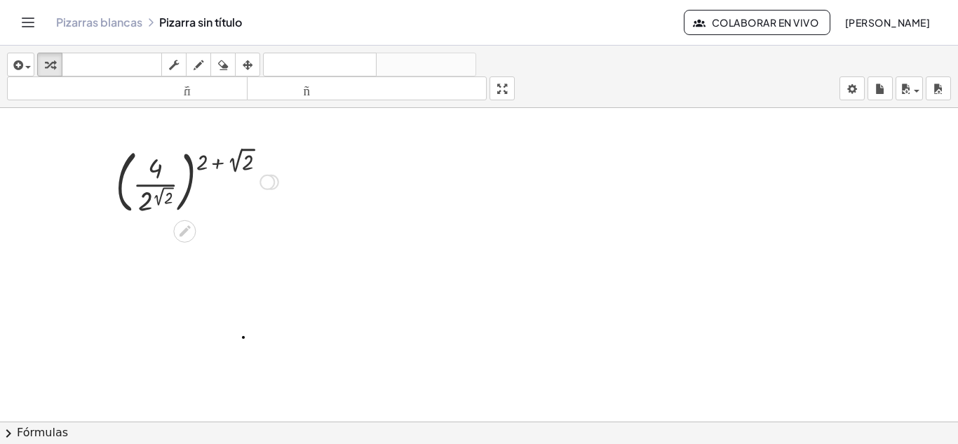
click at [272, 186] on div at bounding box center [266, 182] width 15 height 15
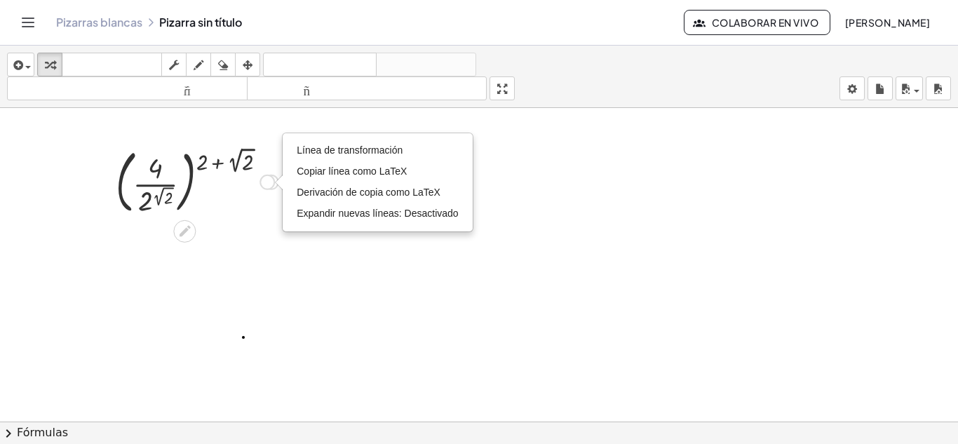
click at [272, 186] on div "Línea de transformación Copiar línea como LaTeX Derivación de copia como LaTeX …" at bounding box center [266, 182] width 15 height 15
click at [272, 186] on div "Transform line Copy line as LaTeX Copy derivation as LaTeX Expand new lines: Off" at bounding box center [266, 182] width 15 height 15
click at [327, 193] on font "Derivación de copia como LaTeX" at bounding box center [369, 192] width 144 height 11
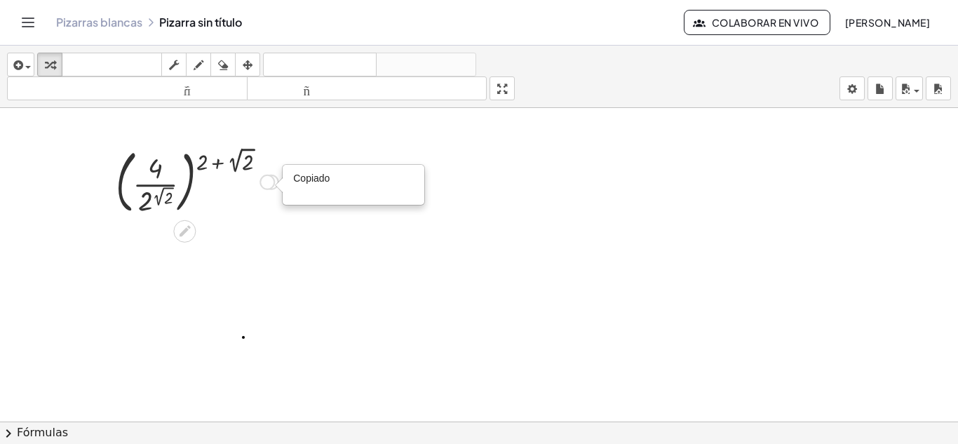
click at [266, 184] on div "Copiado done" at bounding box center [266, 182] width 15 height 15
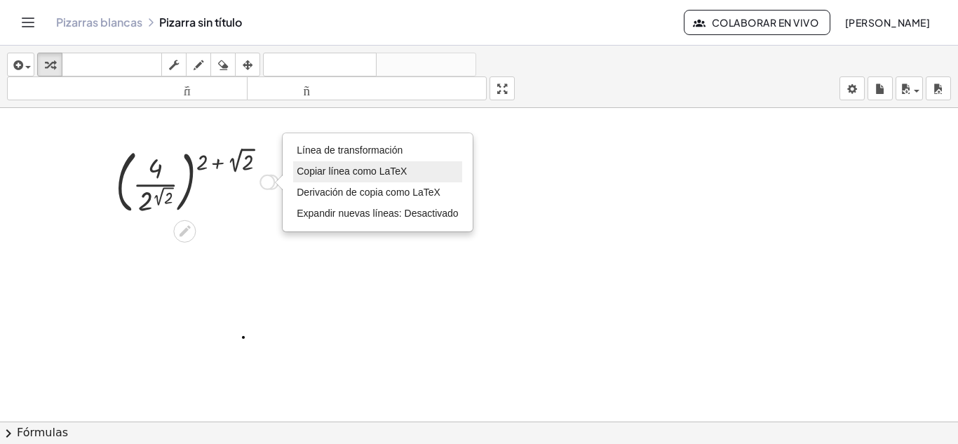
click at [313, 171] on font "Copiar línea como LaTeX" at bounding box center [352, 170] width 110 height 11
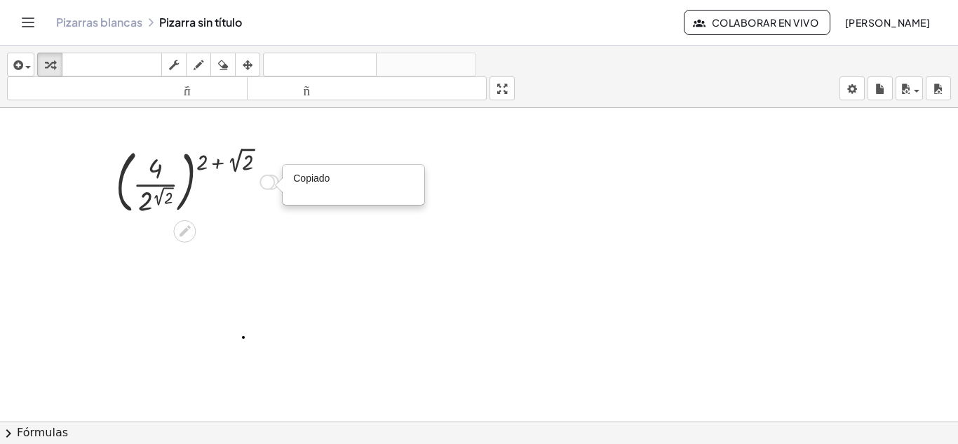
click at [268, 182] on div "Copiado done" at bounding box center [266, 182] width 15 height 15
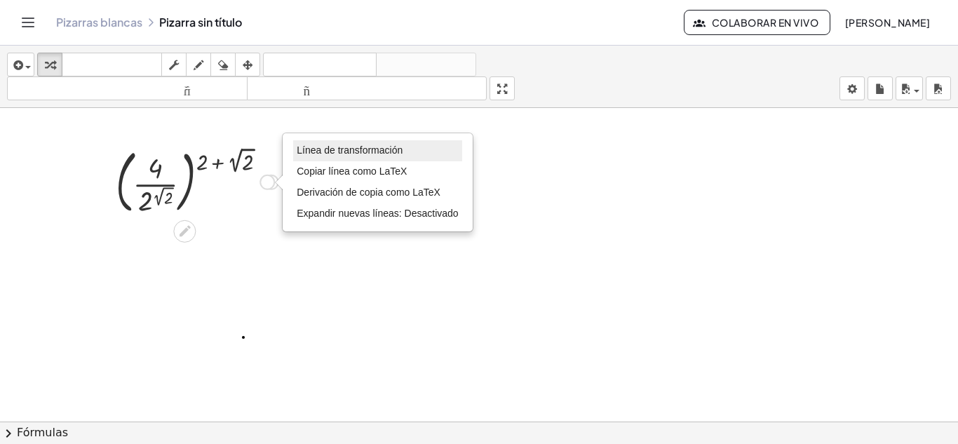
click at [313, 153] on font "Línea de transformación" at bounding box center [350, 149] width 106 height 11
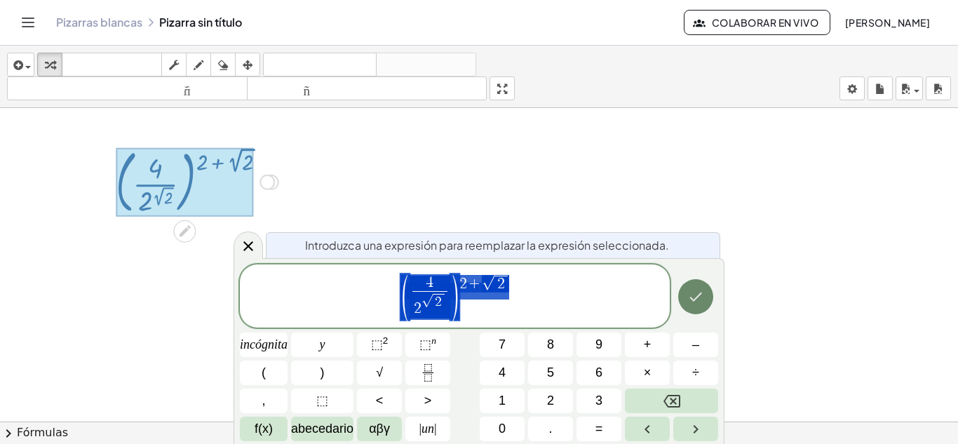
click at [701, 287] on button "Hecho" at bounding box center [695, 296] width 35 height 35
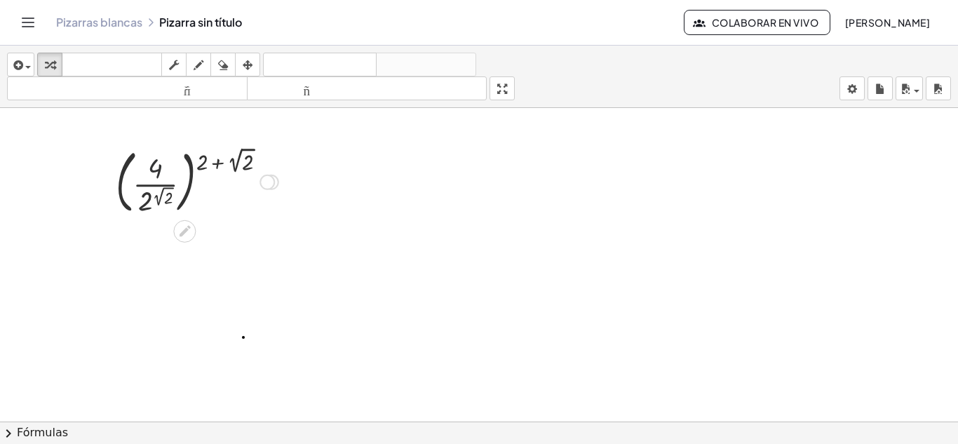
click at [156, 167] on div at bounding box center [197, 181] width 177 height 76
drag, startPoint x: 156, startPoint y: 167, endPoint x: 110, endPoint y: 187, distance: 50.6
click at [110, 187] on div "( · 4 · 2 ( 2 √ 2 ) ) ( + 2 + 2 √ 2 ) ( · 4 · · 1 · 2 ( 2 √ 2 ) ) ( + 2 + 2 √ 2…" at bounding box center [192, 181] width 194 height 83
click at [153, 171] on div at bounding box center [197, 181] width 177 height 76
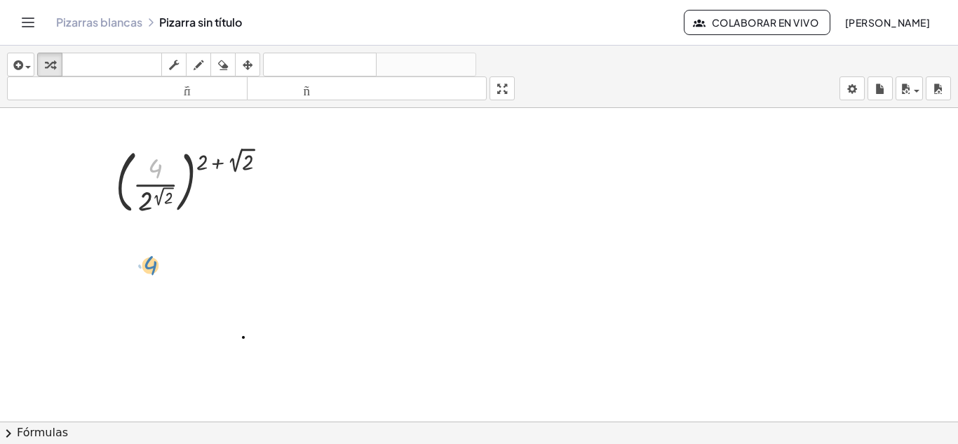
drag, startPoint x: 158, startPoint y: 163, endPoint x: 151, endPoint y: 263, distance: 99.8
drag, startPoint x: 145, startPoint y: 204, endPoint x: 107, endPoint y: 175, distance: 48.5
click at [107, 175] on div "( · 4 · 2 ( 2 √ 2 ) ) ( + 2 + 2 √ 2 ) ( · 4 · · 1 · 2 ( 2 √ 2 ) ) ( + 2 + 2 √ 2…" at bounding box center [192, 181] width 194 height 83
drag, startPoint x: 147, startPoint y: 198, endPoint x: 112, endPoint y: 181, distance: 38.6
click at [112, 181] on div "( · 4 · 2 ( 2 √ 2 ) ) ( + 2 + 2 √ 2 ) ( · 4 · · 1 · 2 ( 2 √ 2 ) ) ( + 2 + 2 √ 2…" at bounding box center [192, 181] width 194 height 83
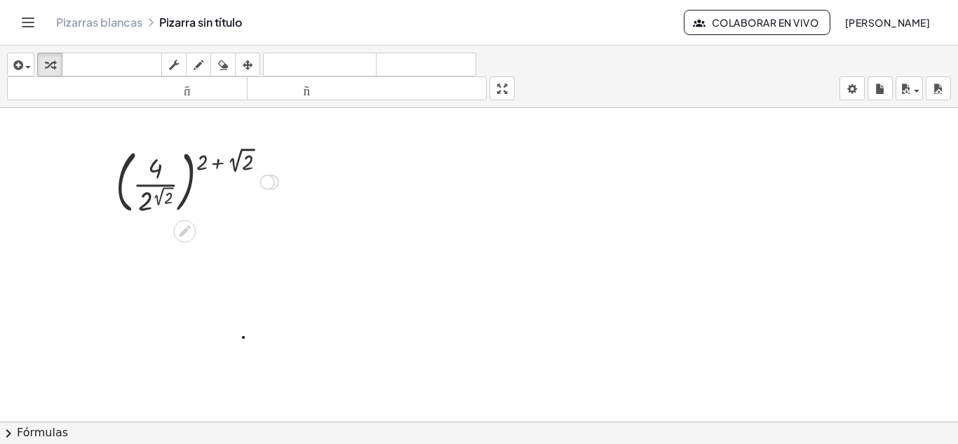
click at [157, 175] on div at bounding box center [197, 181] width 177 height 76
drag, startPoint x: 154, startPoint y: 196, endPoint x: 269, endPoint y: 163, distance: 119.8
click at [269, 163] on div at bounding box center [197, 181] width 177 height 76
drag, startPoint x: 147, startPoint y: 200, endPoint x: 168, endPoint y: 171, distance: 36.0
click at [168, 171] on div at bounding box center [197, 181] width 177 height 76
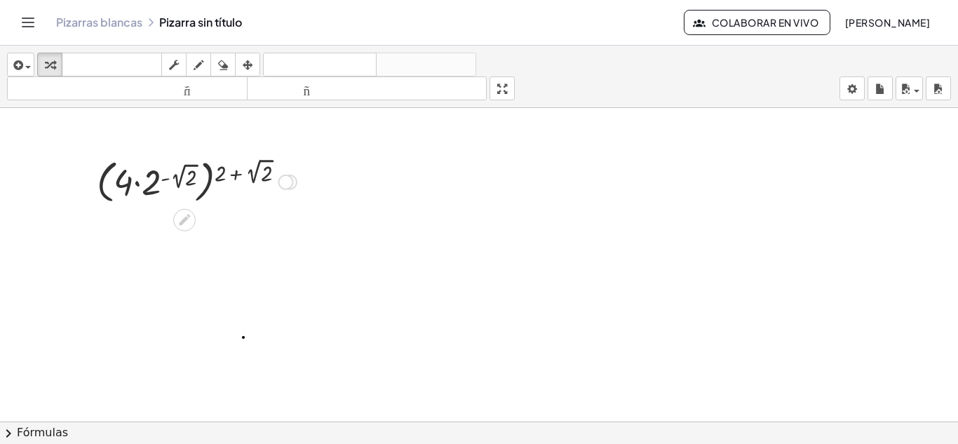
click at [136, 184] on div at bounding box center [197, 180] width 214 height 53
drag, startPoint x: 125, startPoint y: 184, endPoint x: 195, endPoint y: 176, distance: 70.5
click at [195, 176] on div at bounding box center [197, 180] width 214 height 53
click at [170, 184] on div at bounding box center [197, 180] width 214 height 53
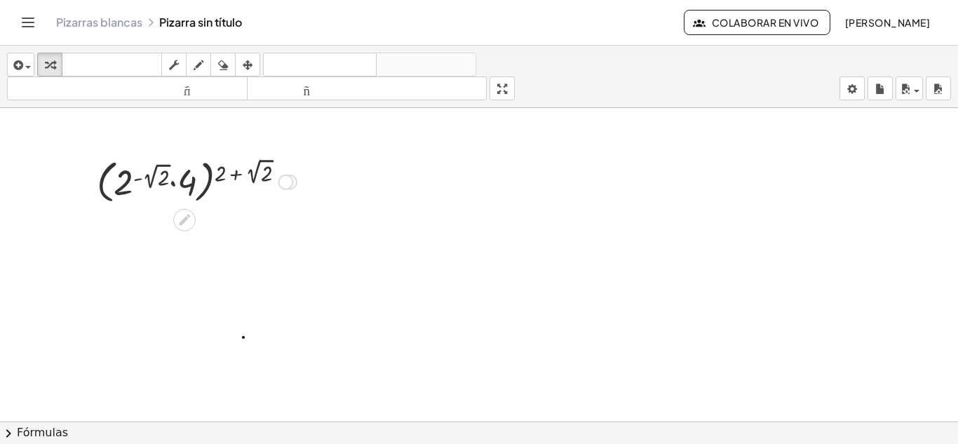
click at [170, 184] on div at bounding box center [197, 180] width 214 height 53
click at [172, 181] on div at bounding box center [197, 180] width 214 height 53
click at [137, 179] on div at bounding box center [197, 180] width 214 height 53
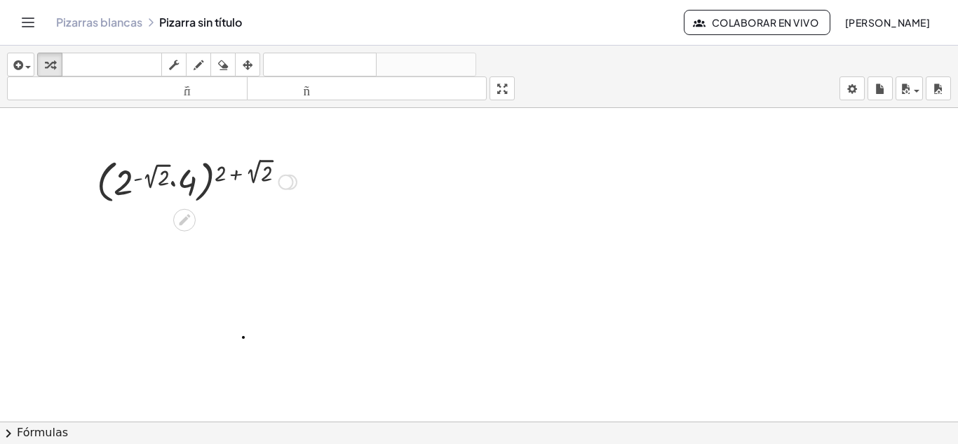
click at [137, 179] on div at bounding box center [197, 180] width 214 height 53
click at [163, 173] on div at bounding box center [197, 180] width 214 height 53
click at [163, 173] on div at bounding box center [197, 180] width 237 height 53
click at [236, 175] on div at bounding box center [197, 180] width 214 height 53
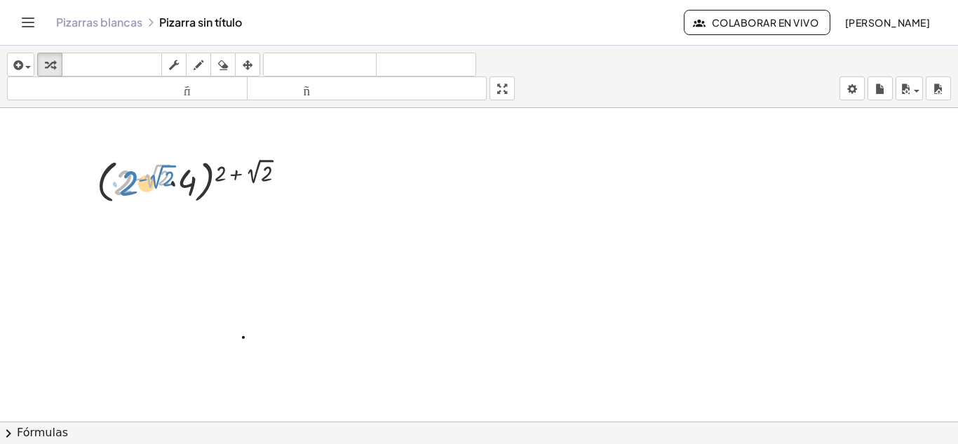
click at [124, 189] on div at bounding box center [197, 180] width 214 height 53
drag, startPoint x: 121, startPoint y: 186, endPoint x: 192, endPoint y: 181, distance: 71.7
click at [192, 181] on div at bounding box center [197, 180] width 214 height 53
click at [137, 182] on div at bounding box center [197, 180] width 214 height 53
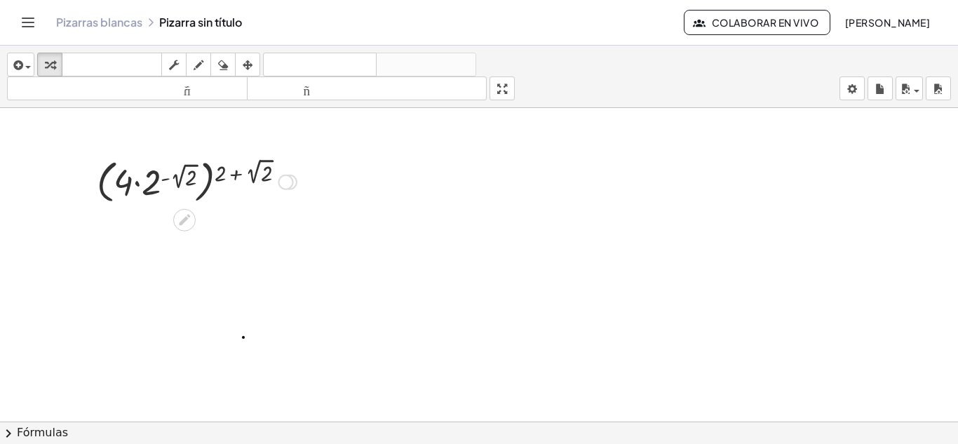
click at [212, 178] on div at bounding box center [197, 180] width 214 height 53
